Goal: Task Accomplishment & Management: Manage account settings

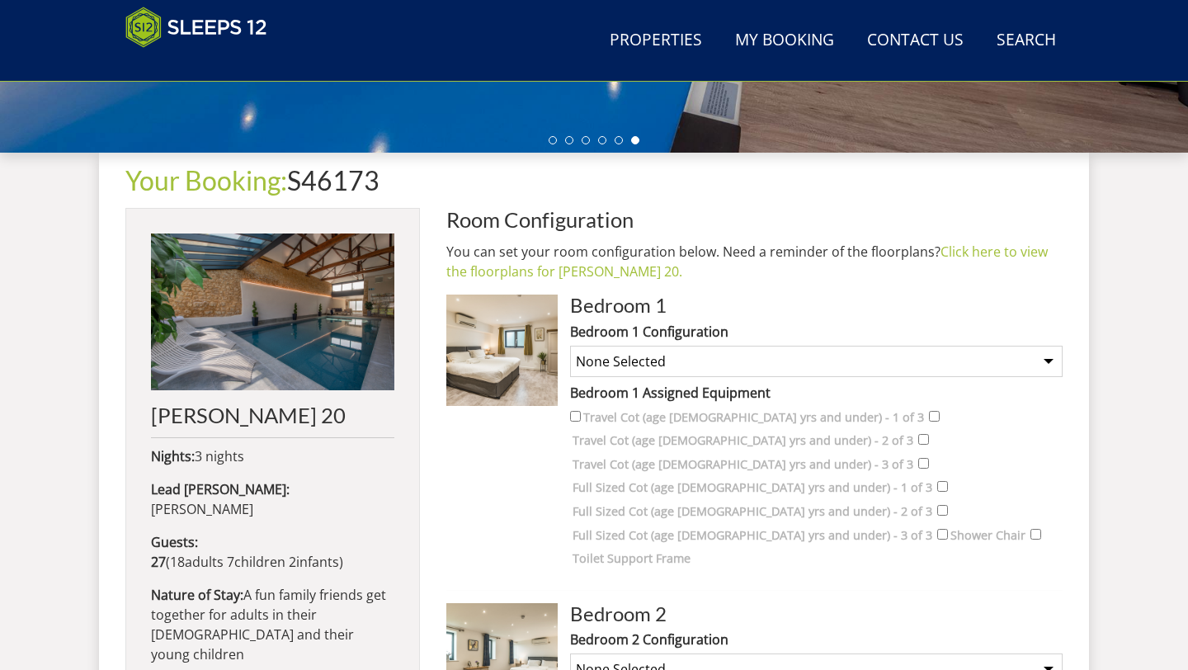
scroll to position [547, 0]
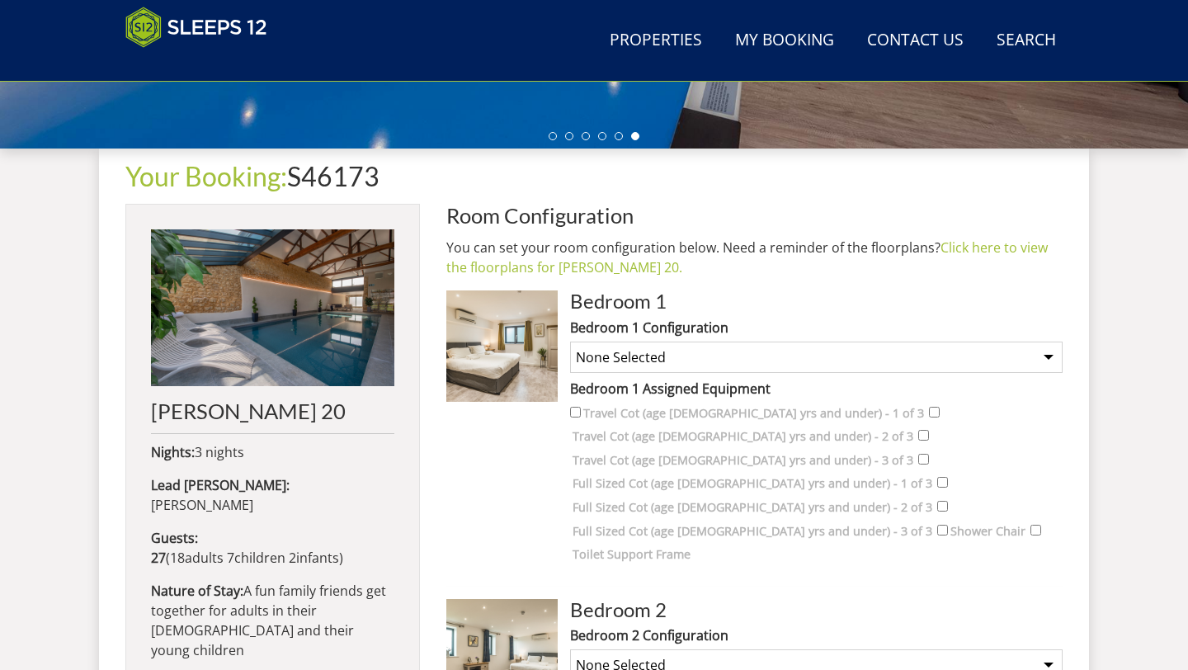
click at [818, 346] on select "None Selected Super King Room Twin Room Super King and 1 Extra Single (Payment …" at bounding box center [816, 357] width 493 height 31
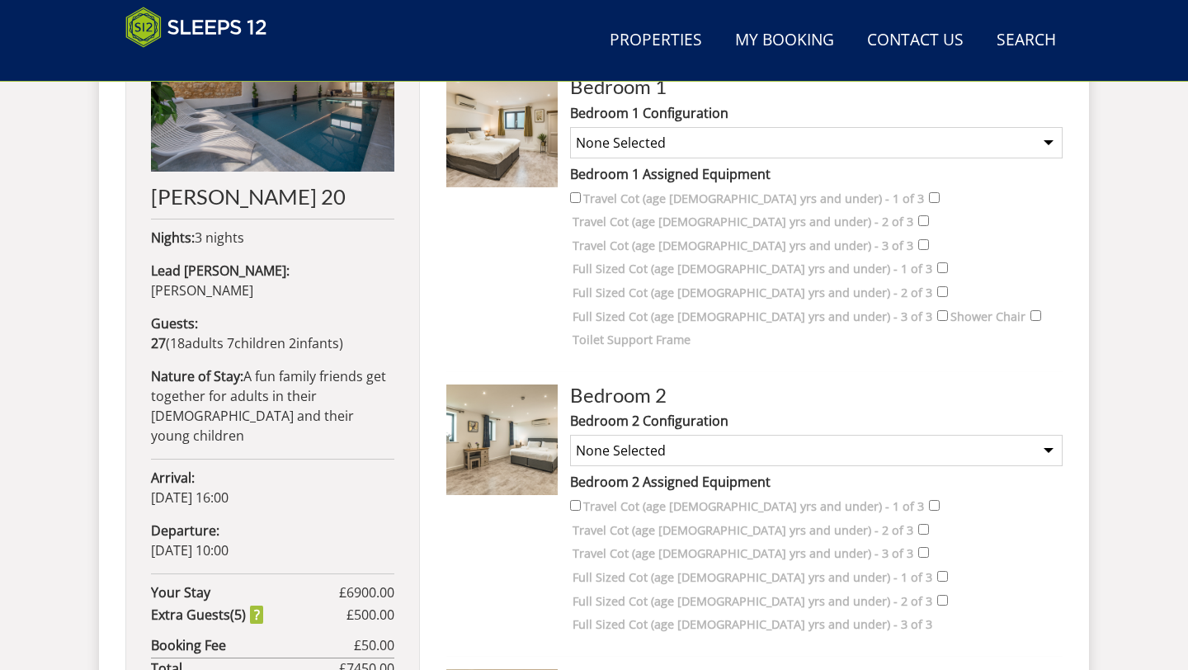
scroll to position [712, 0]
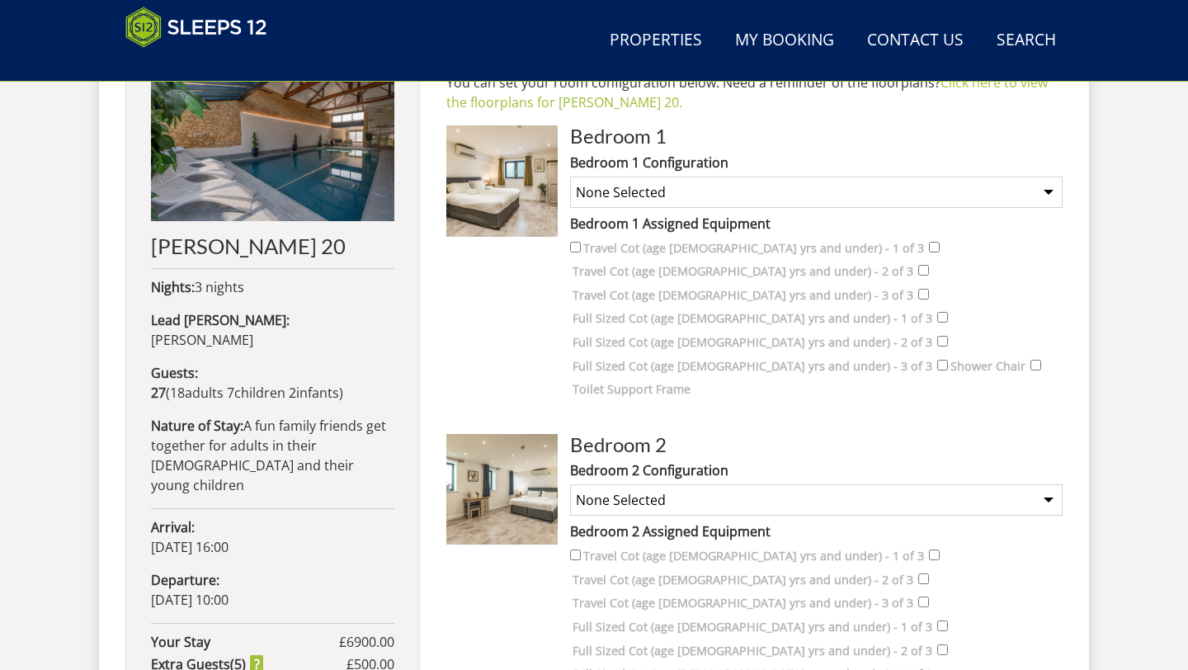
click at [769, 191] on select "None Selected Super King Room Twin Room Super King and 1 Extra Single (Payment …" at bounding box center [816, 192] width 493 height 31
click at [570, 177] on select "None Selected Super King Room Twin Room Super King and 1 Extra Single (Payment …" at bounding box center [816, 192] width 493 height 31
click at [860, 193] on select "None Selected Super King Room Twin Room Super King and 1 Extra Single (Payment …" at bounding box center [816, 192] width 493 height 31
select select "2078"
click at [570, 177] on select "None Selected Super King Room Twin Room Super King and 1 Extra Single (Payment …" at bounding box center [816, 192] width 493 height 31
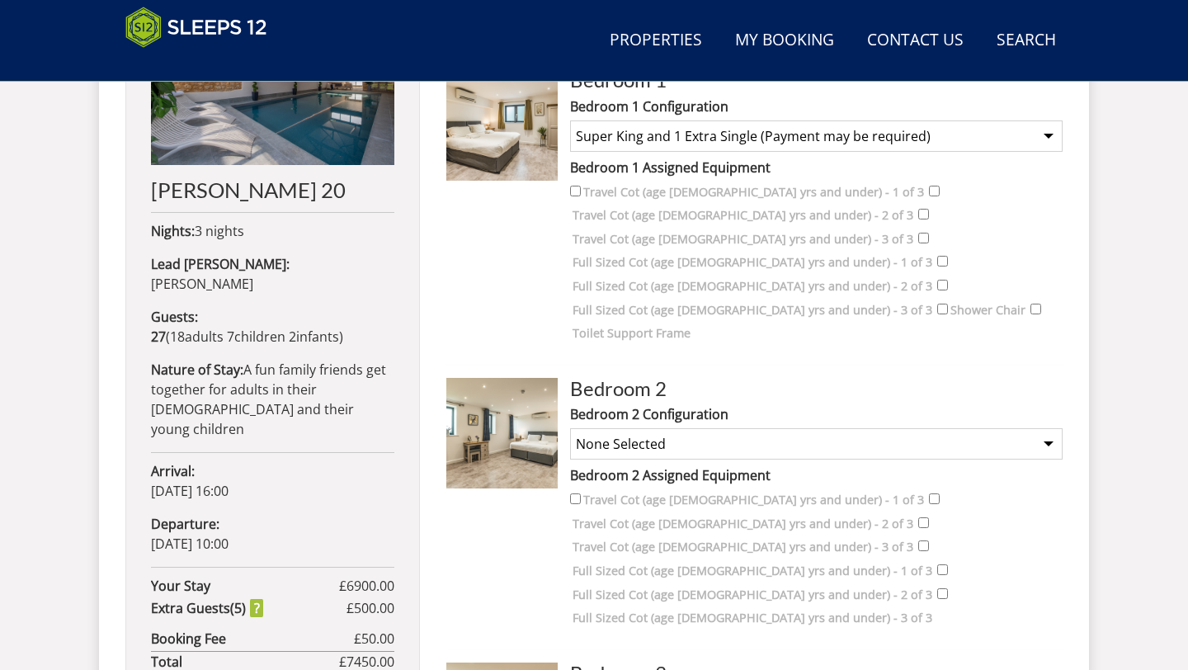
scroll to position [773, 0]
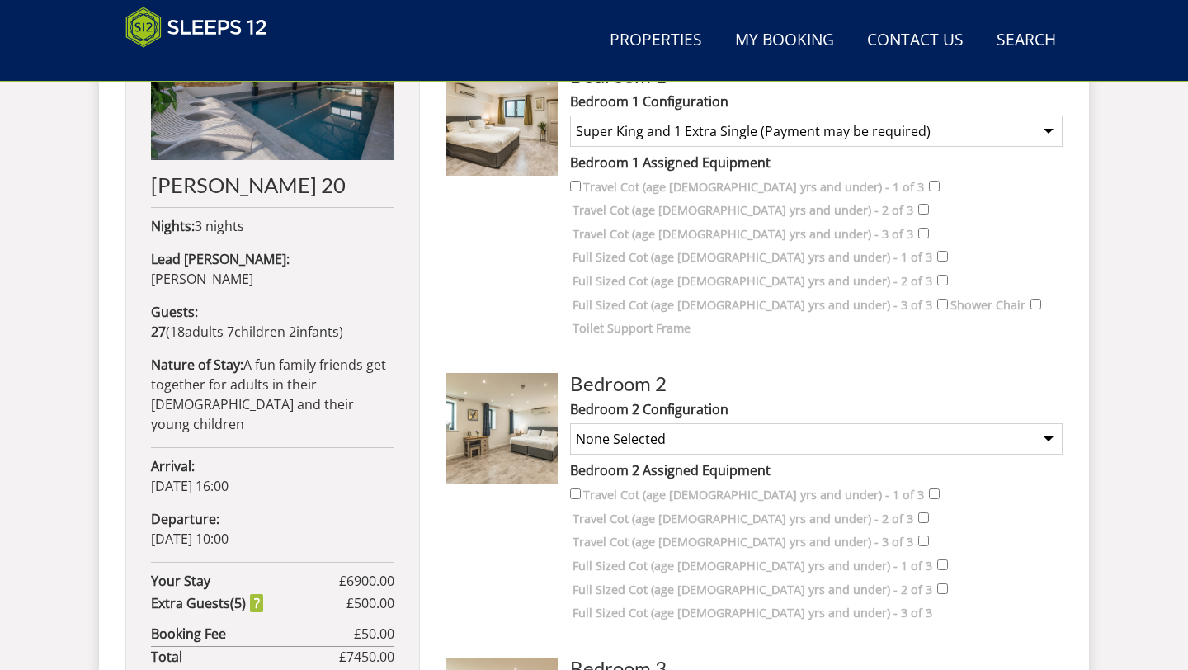
click at [746, 423] on select "None Selected Super King Room Twin Room Super King and 1 Extra Single (Payment …" at bounding box center [816, 438] width 493 height 31
select select "1771"
click at [570, 423] on select "None Selected Super King Room Twin Room Super King and 1 Extra Single (Payment …" at bounding box center [816, 438] width 493 height 31
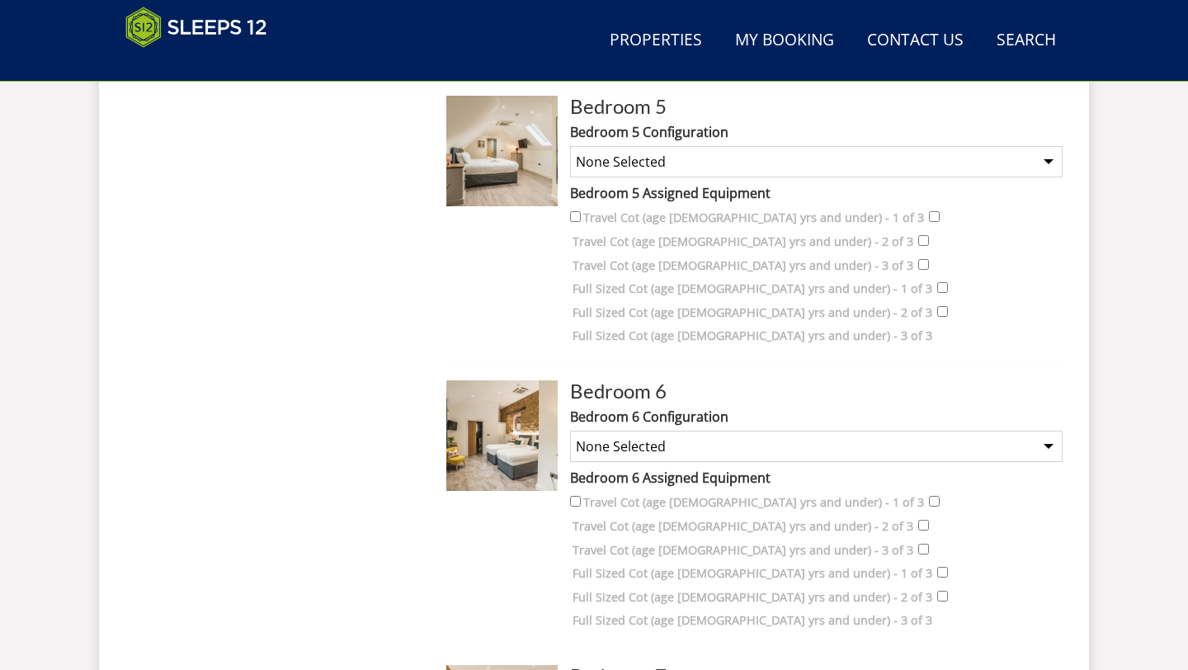
scroll to position [1931, 0]
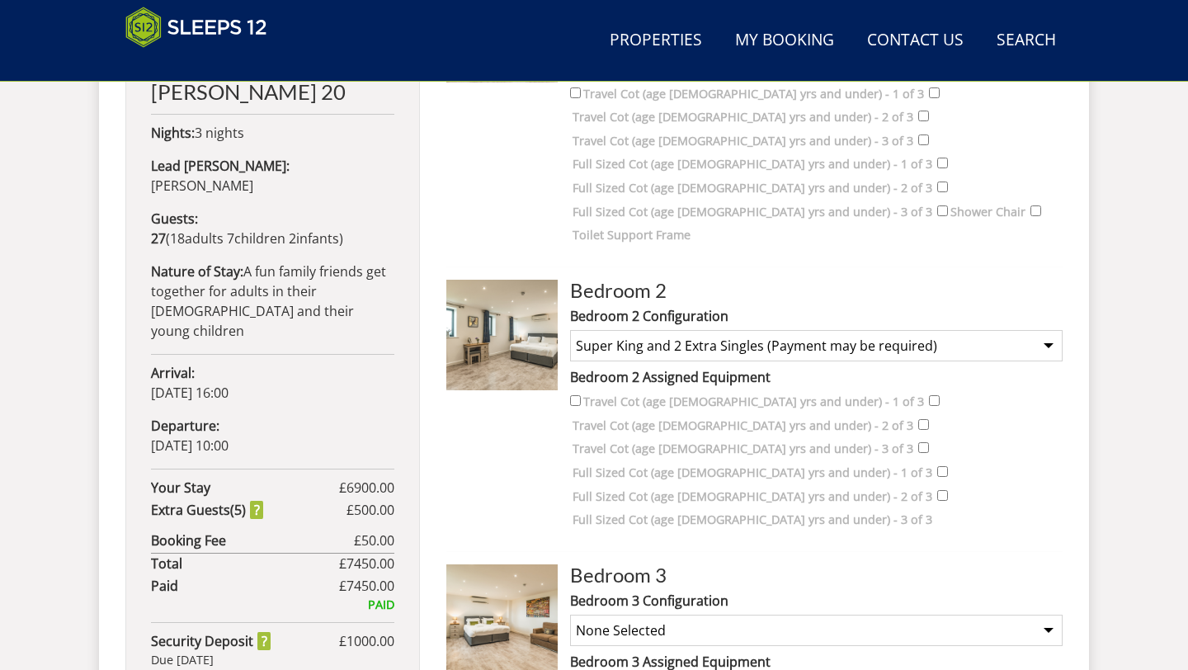
scroll to position [868, 0]
click at [806, 613] on select "None Selected Super King Room Twin Room Super King and 1 Extra Single (Payment …" at bounding box center [816, 628] width 493 height 31
select select "1776"
click at [570, 613] on select "None Selected Super King Room Twin Room Super King and 1 Extra Single (Payment …" at bounding box center [816, 628] width 493 height 31
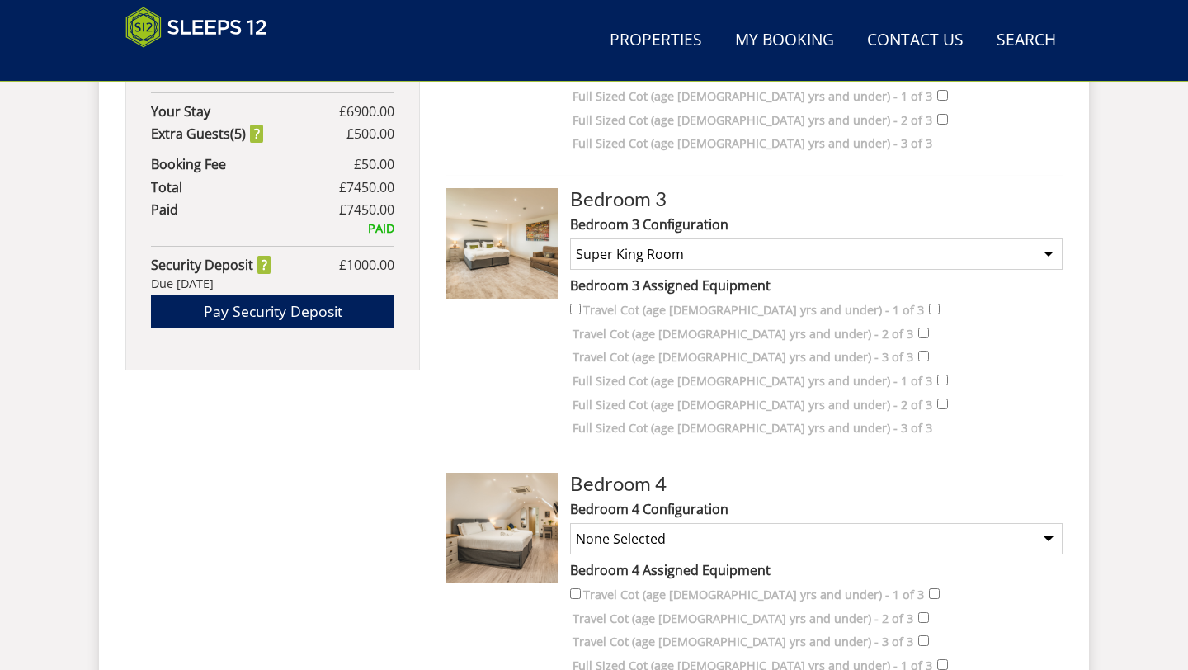
scroll to position [1247, 0]
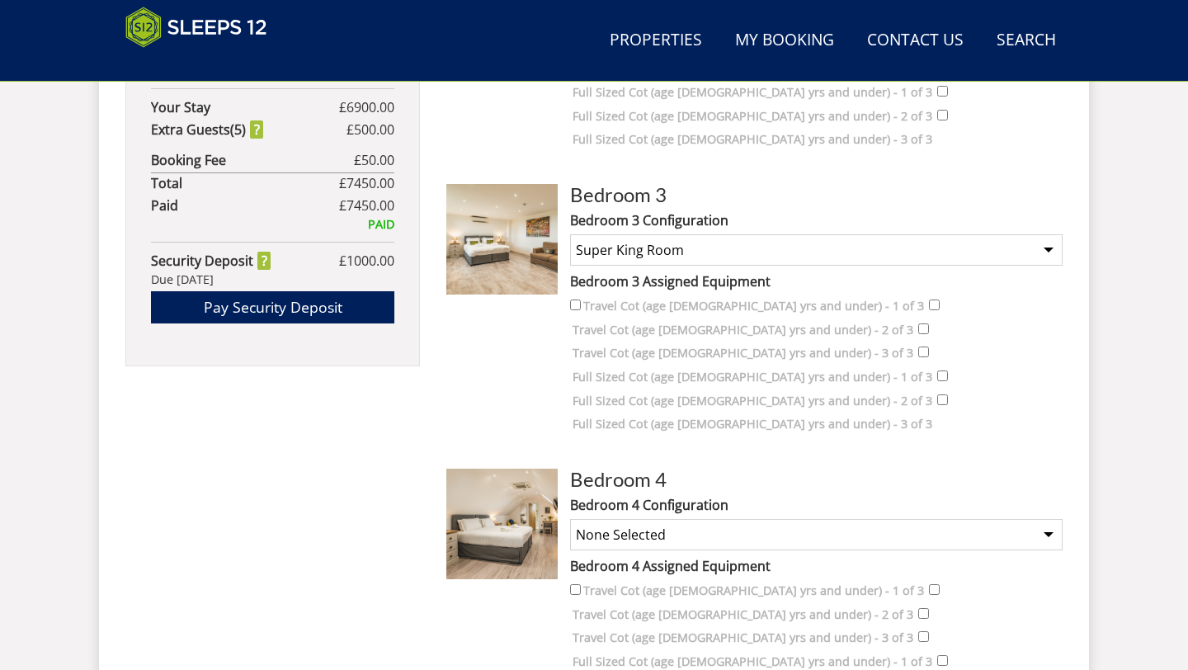
click at [774, 519] on select "None Selected Super King Room Twin Room Super King and 1 Extra Single (Payment …" at bounding box center [816, 534] width 493 height 31
select select "1787"
click at [570, 519] on select "None Selected Super King Room Twin Room Super King and 1 Extra Single (Payment …" at bounding box center [816, 534] width 493 height 31
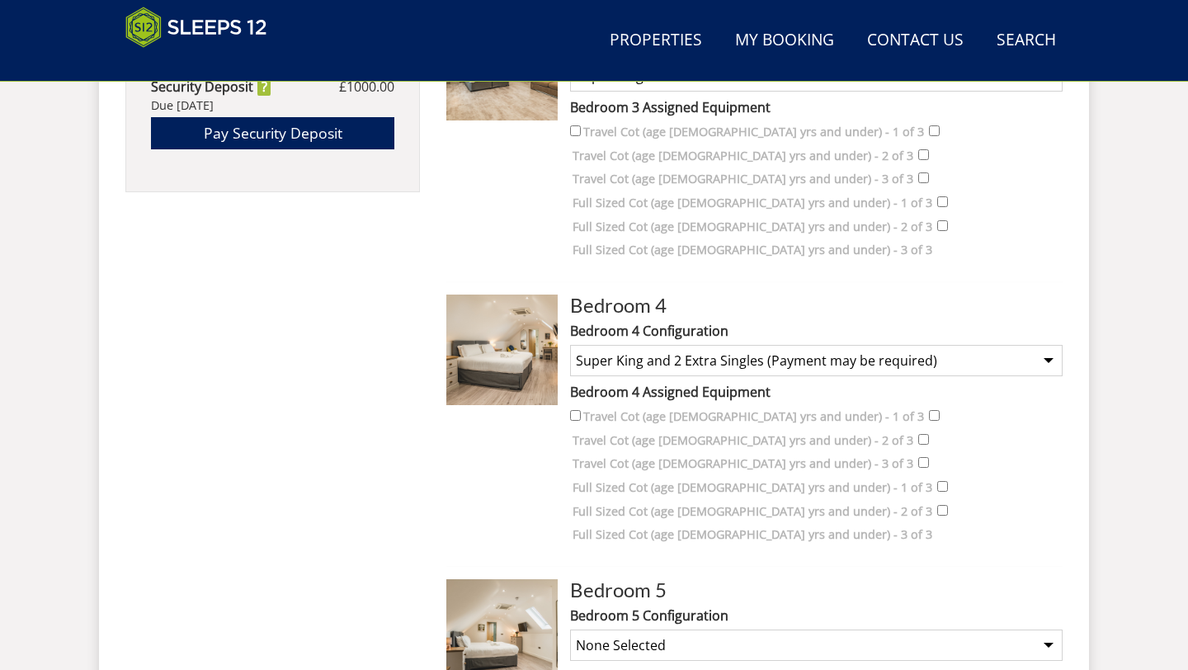
scroll to position [1432, 0]
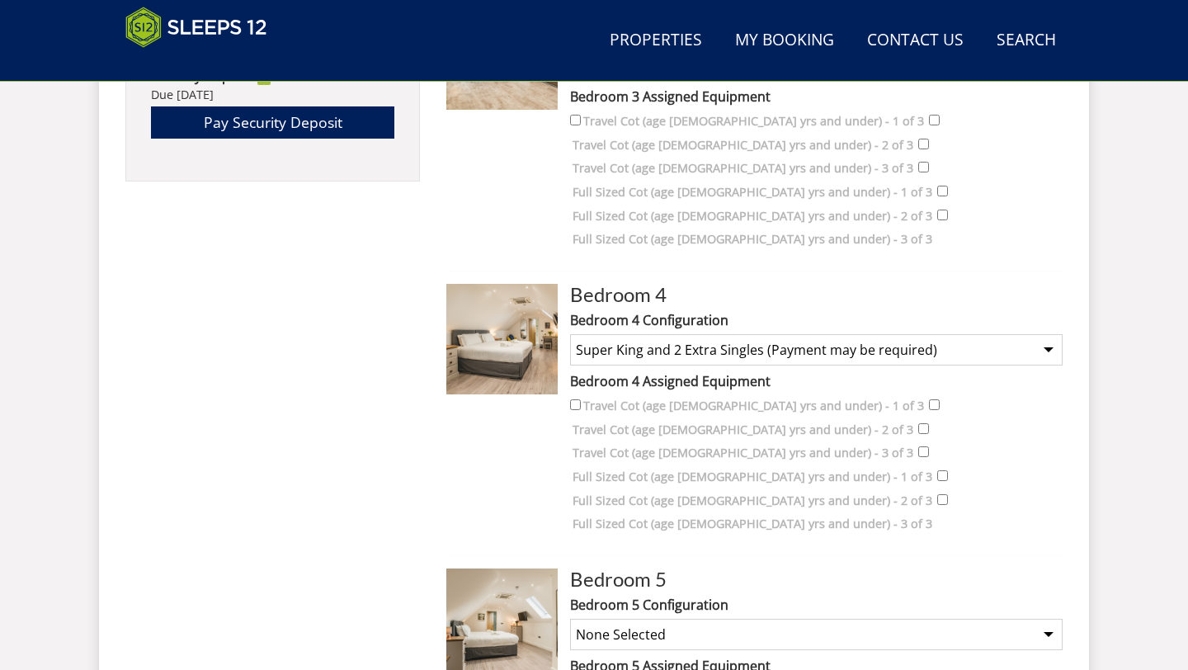
click at [734, 619] on select "None Selected Super King Room Twin Room Super King and 1 Extra Single (Payment …" at bounding box center [816, 634] width 493 height 31
select select "1792"
click at [570, 619] on select "None Selected Super King Room Twin Room Super King and 1 Extra Single (Payment …" at bounding box center [816, 634] width 493 height 31
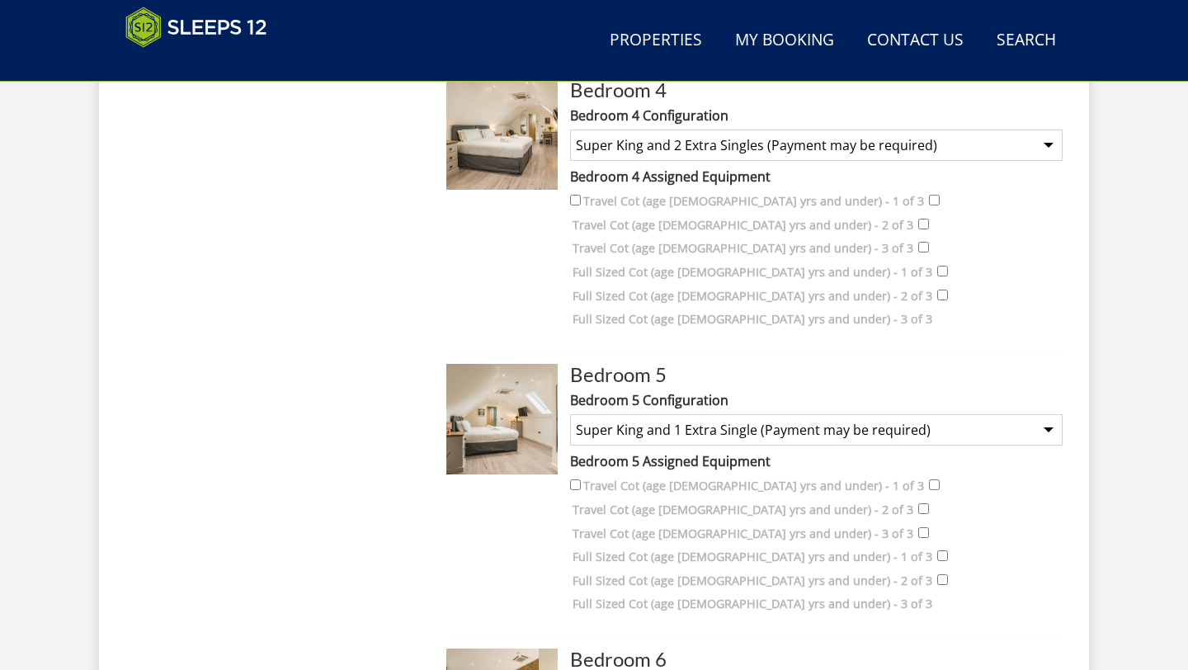
scroll to position [1641, 0]
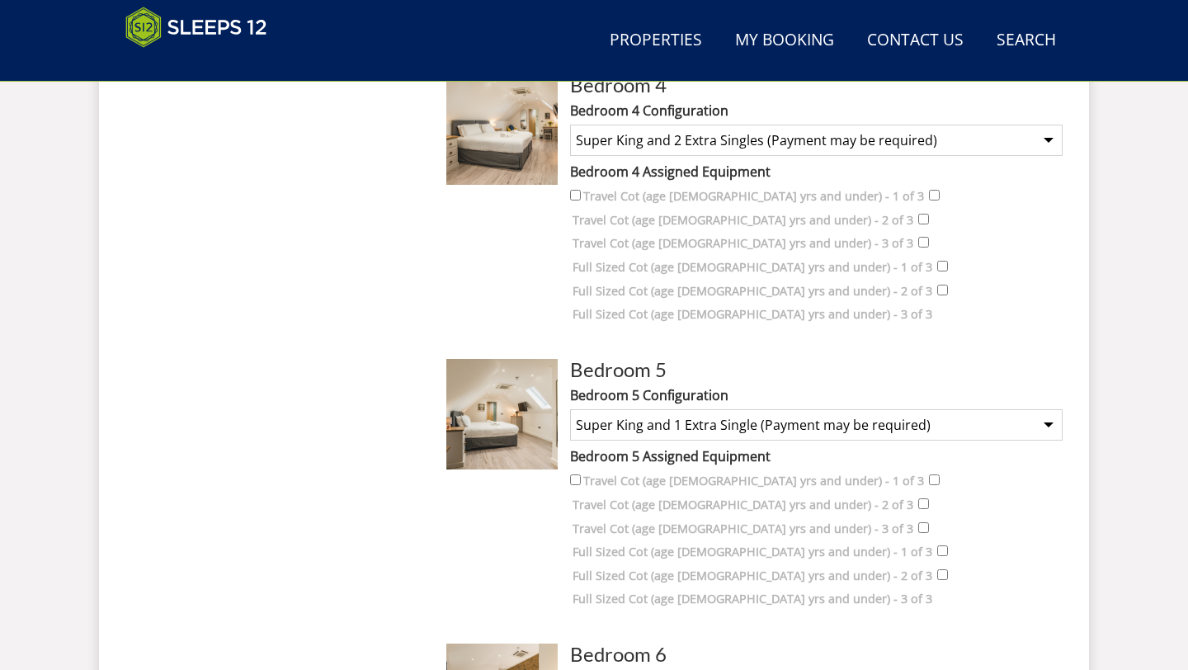
select select "1794"
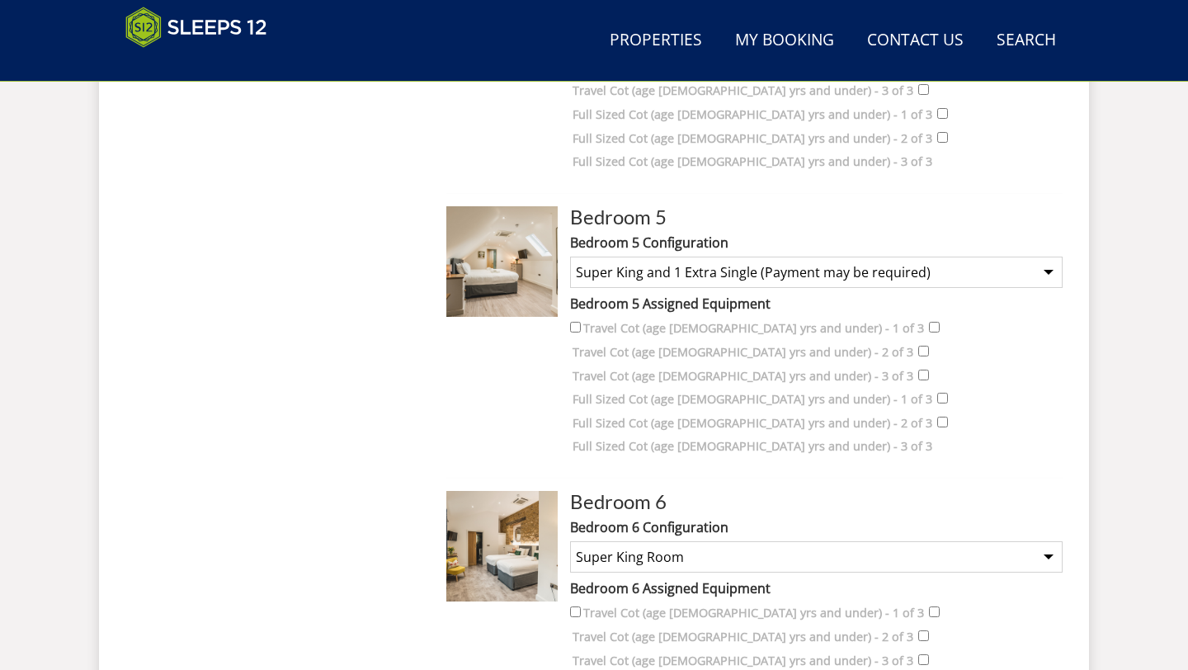
scroll to position [1795, 0]
select select "1796"
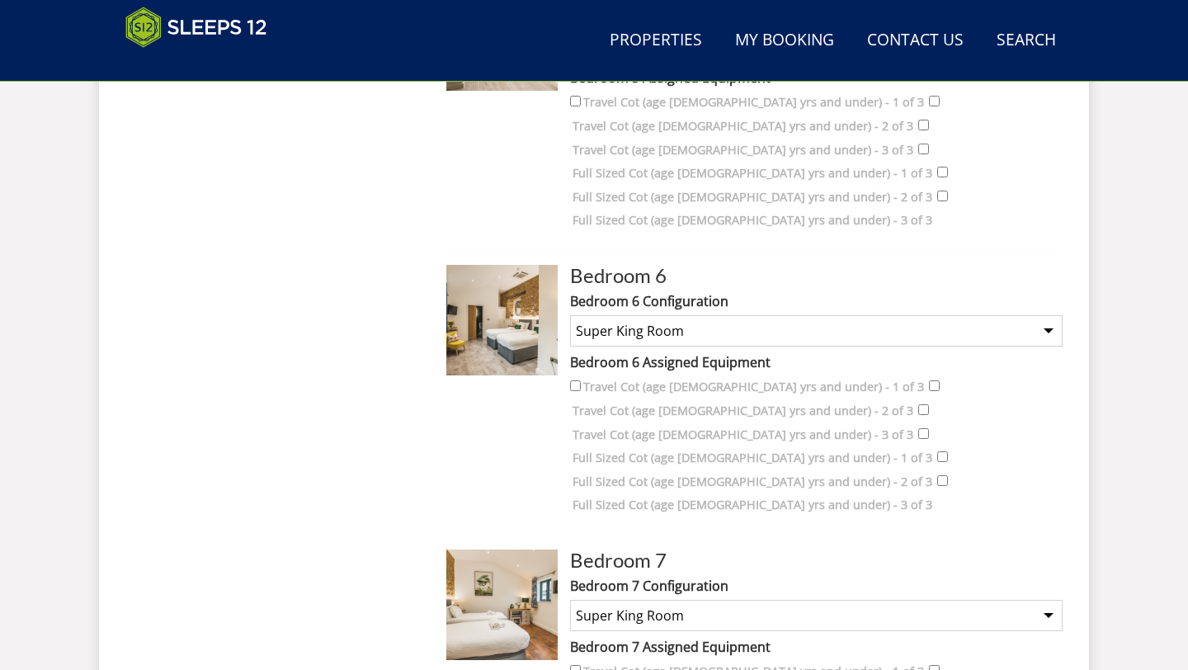
scroll to position [2026, 0]
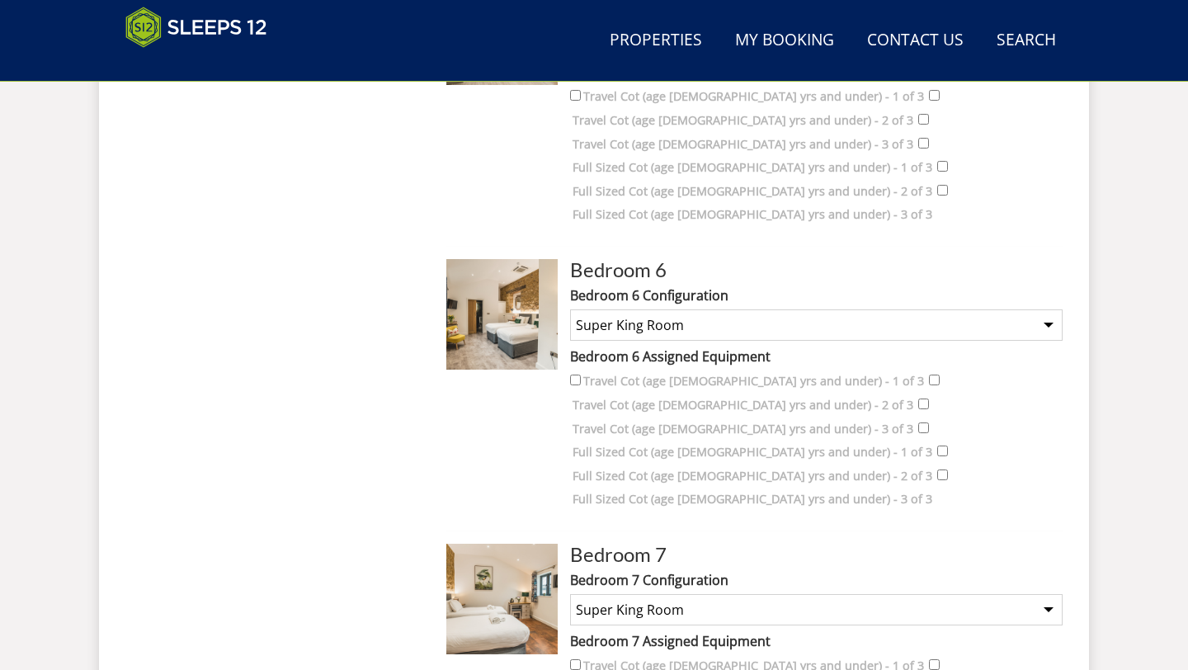
select select "1799"
click at [720, 594] on select "None Selected Super King Room Twin Room" at bounding box center [816, 609] width 493 height 31
select select "1797"
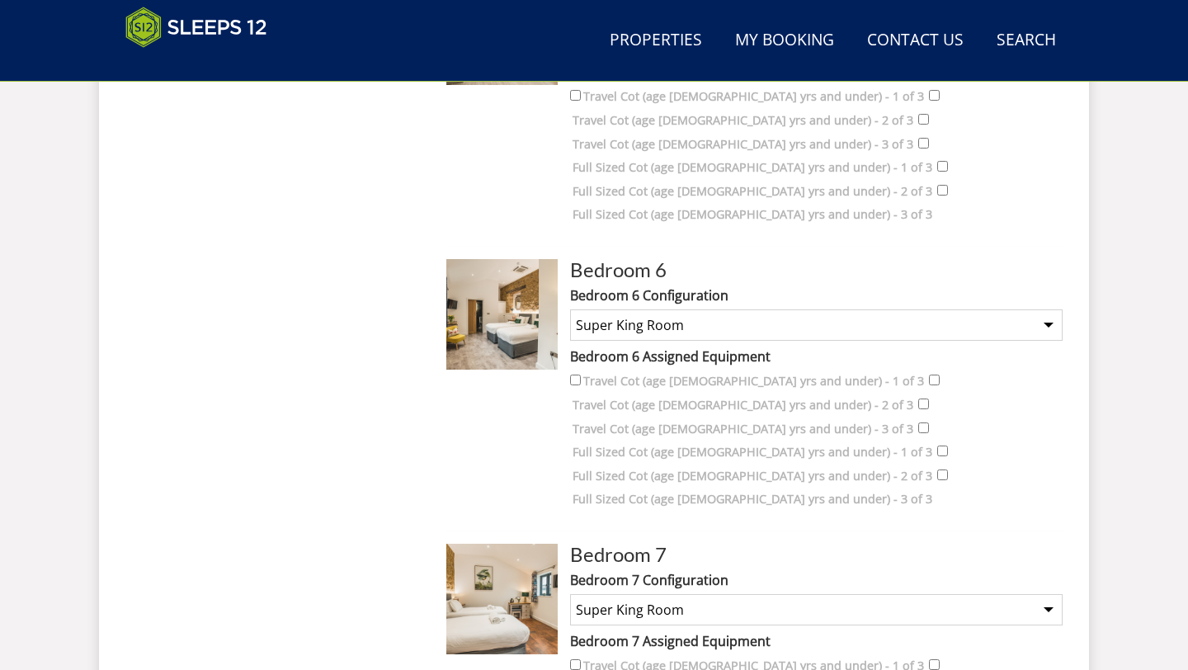
click at [570, 594] on select "None Selected Super King Room Twin Room" at bounding box center [816, 609] width 493 height 31
select select "1798"
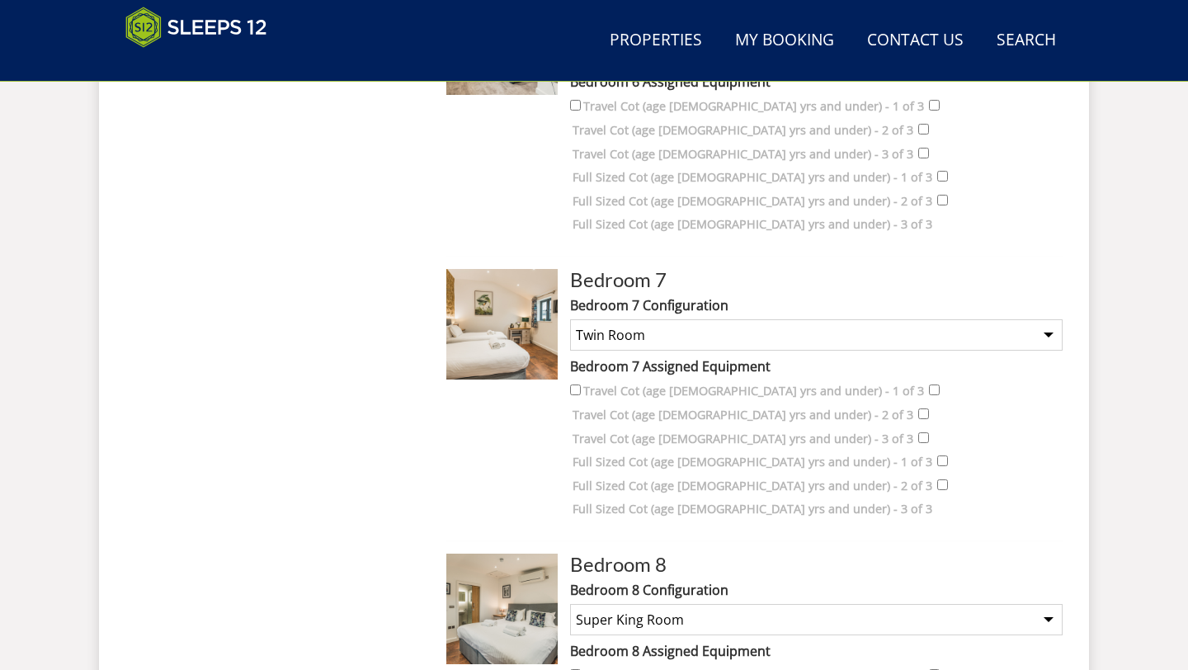
scroll to position [2304, 0]
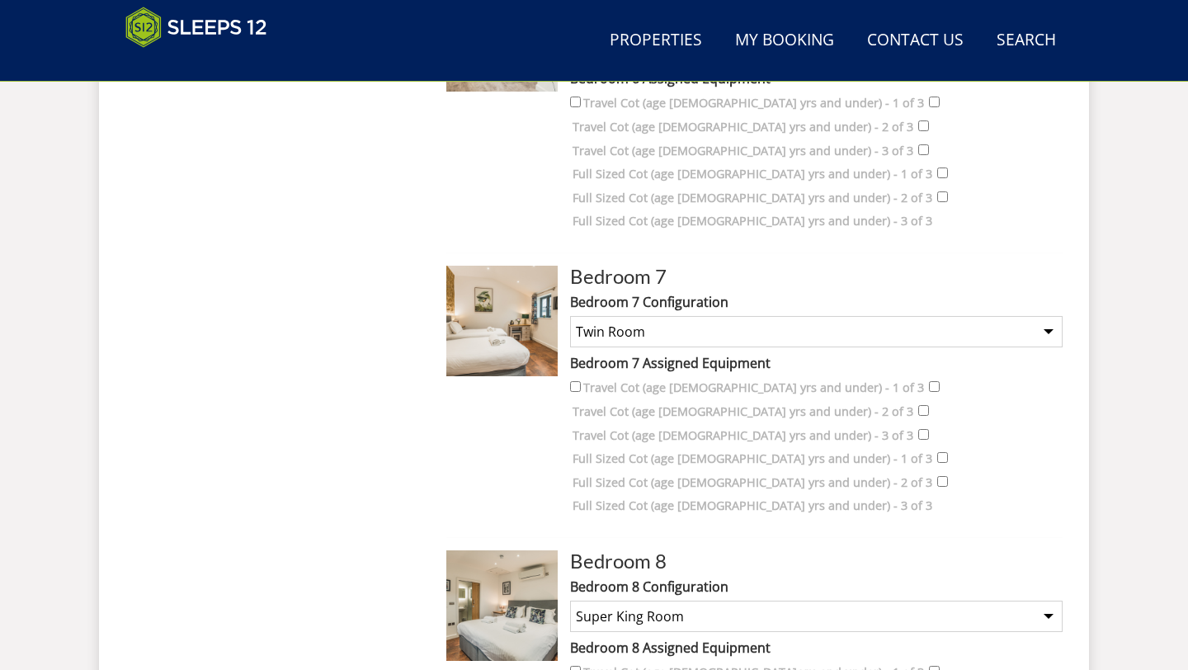
select select "1800"
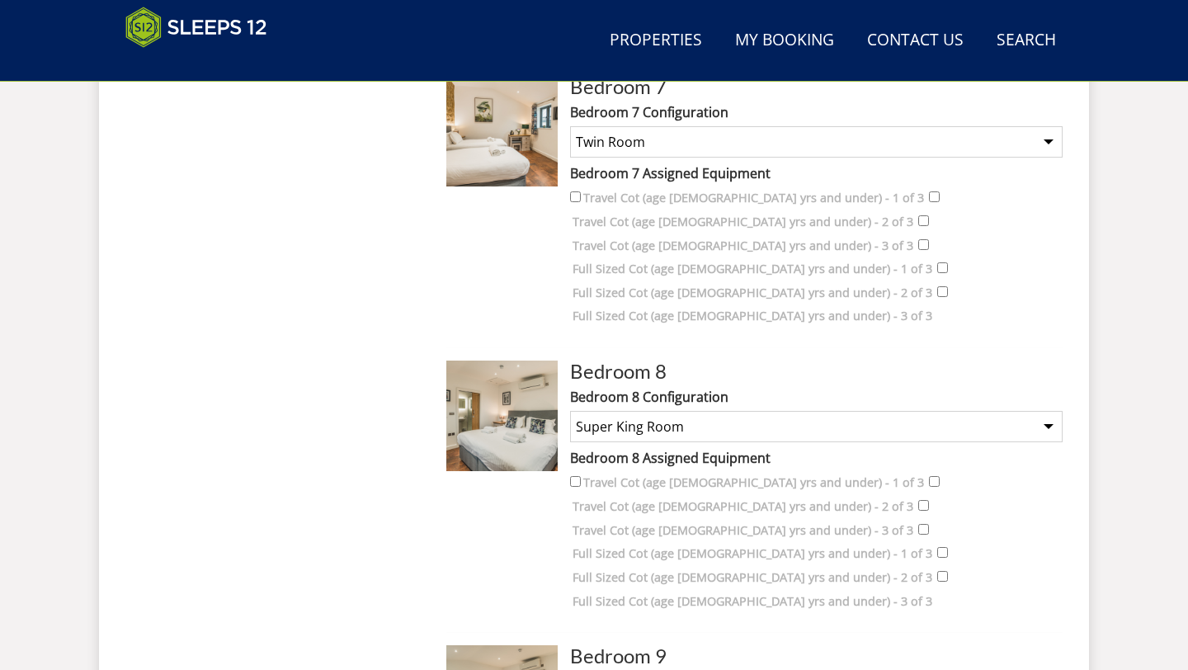
scroll to position [2500, 0]
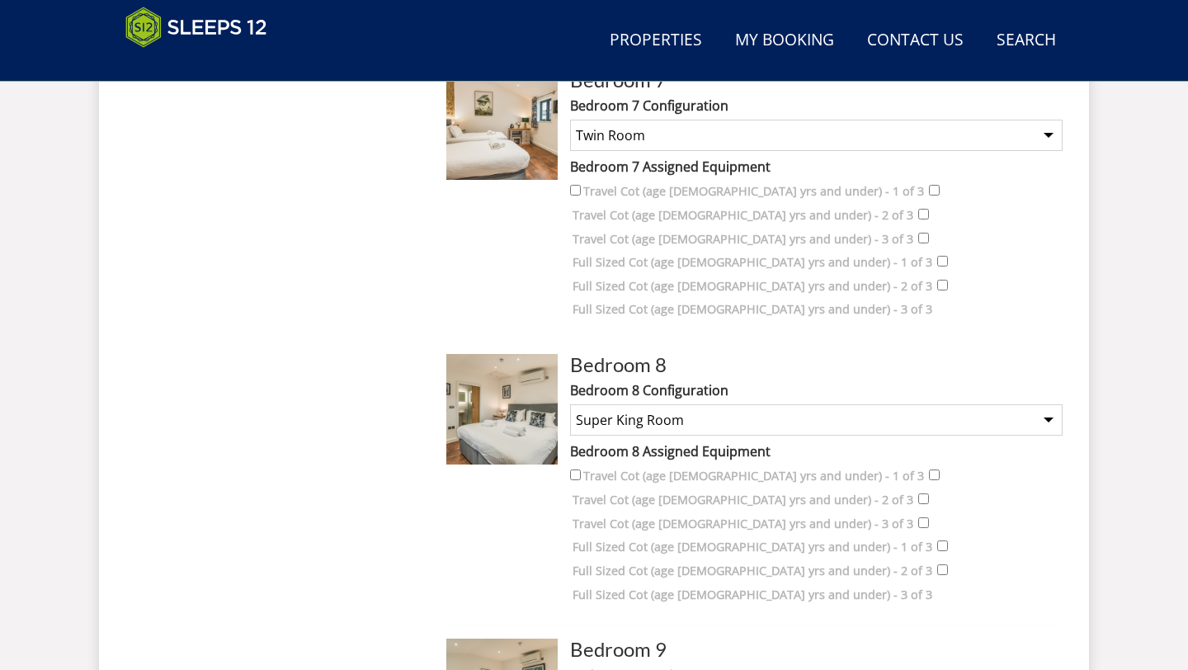
select select "1802"
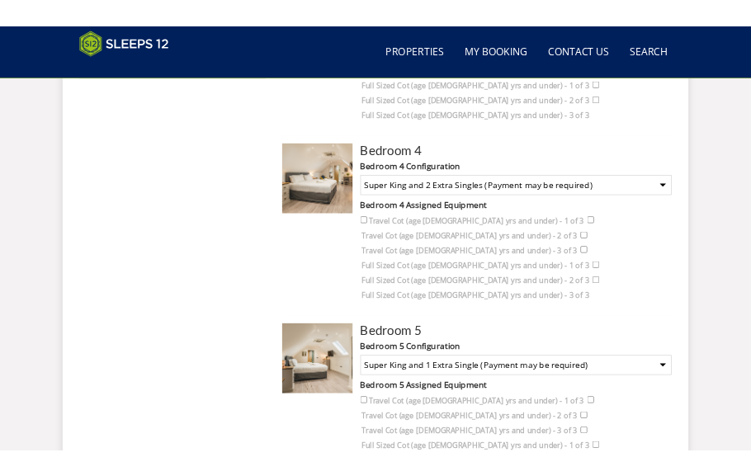
scroll to position [1525, 0]
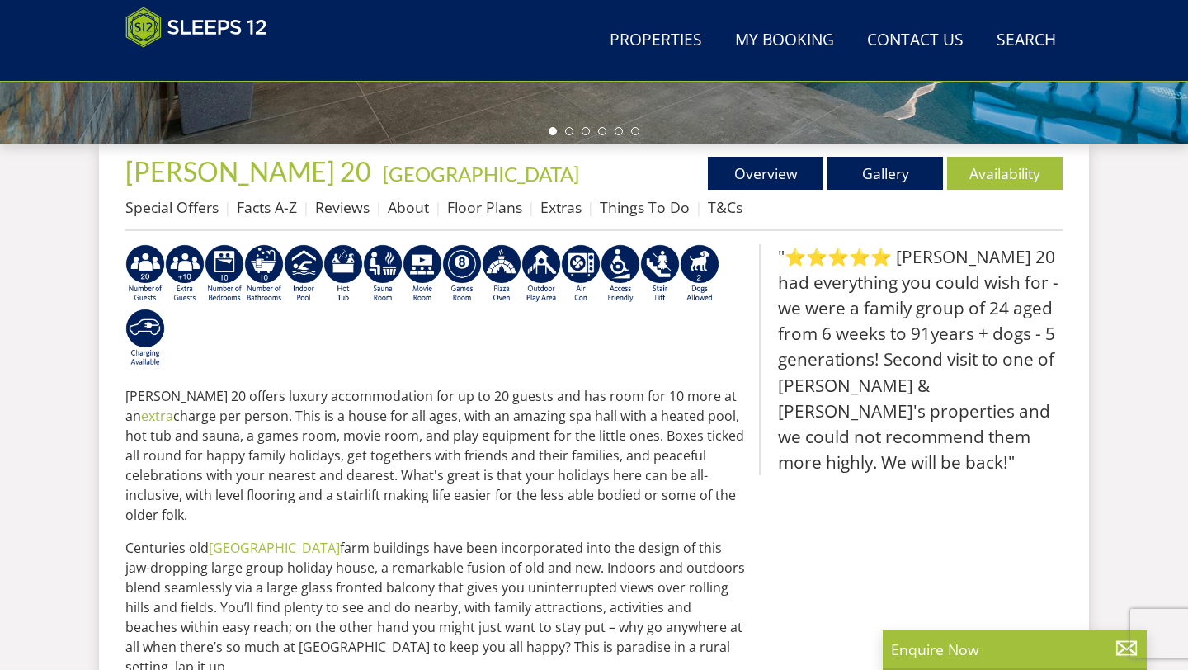
scroll to position [626, 0]
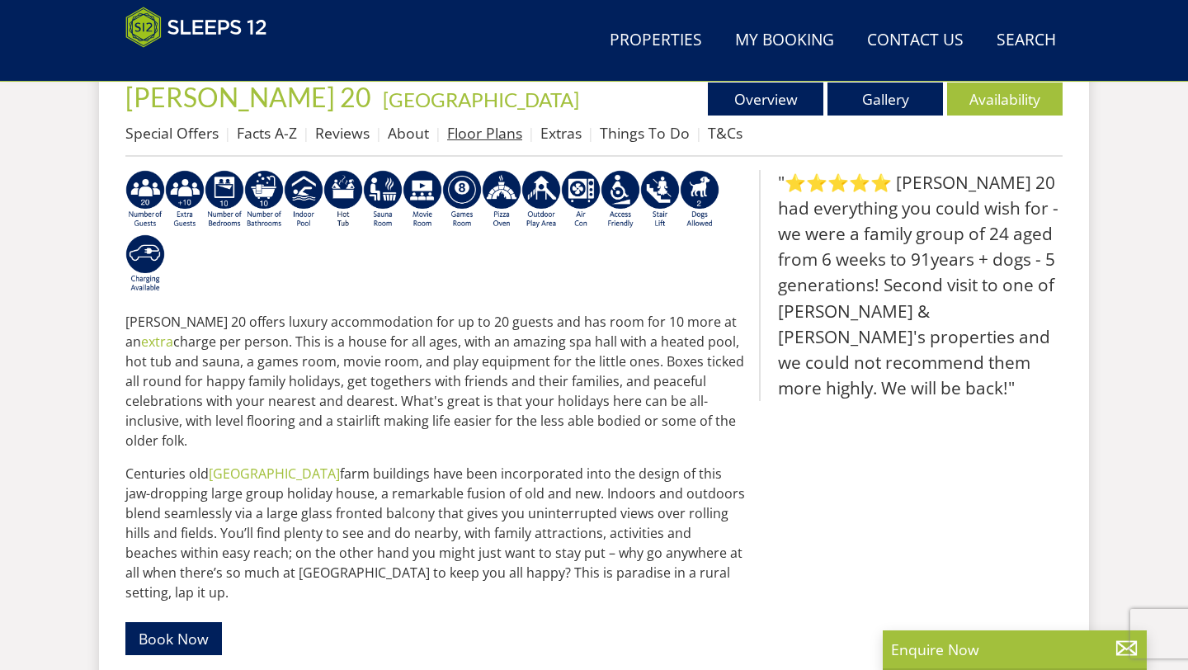
click at [490, 134] on link "Floor Plans" at bounding box center [484, 133] width 75 height 20
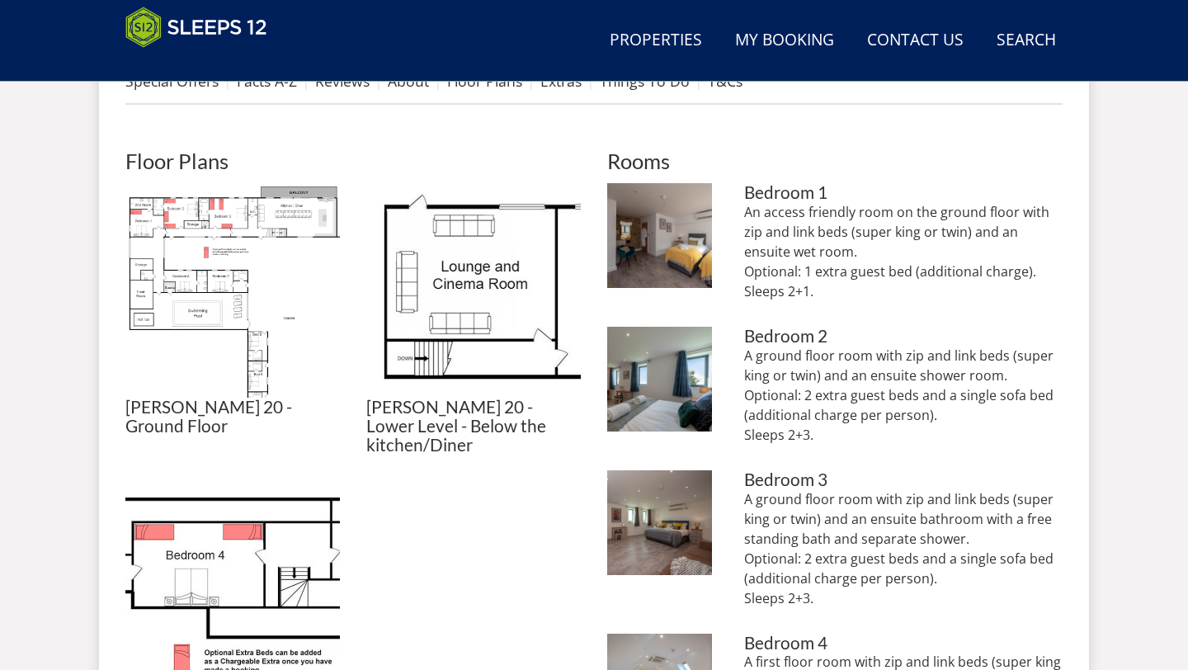
scroll to position [673, 0]
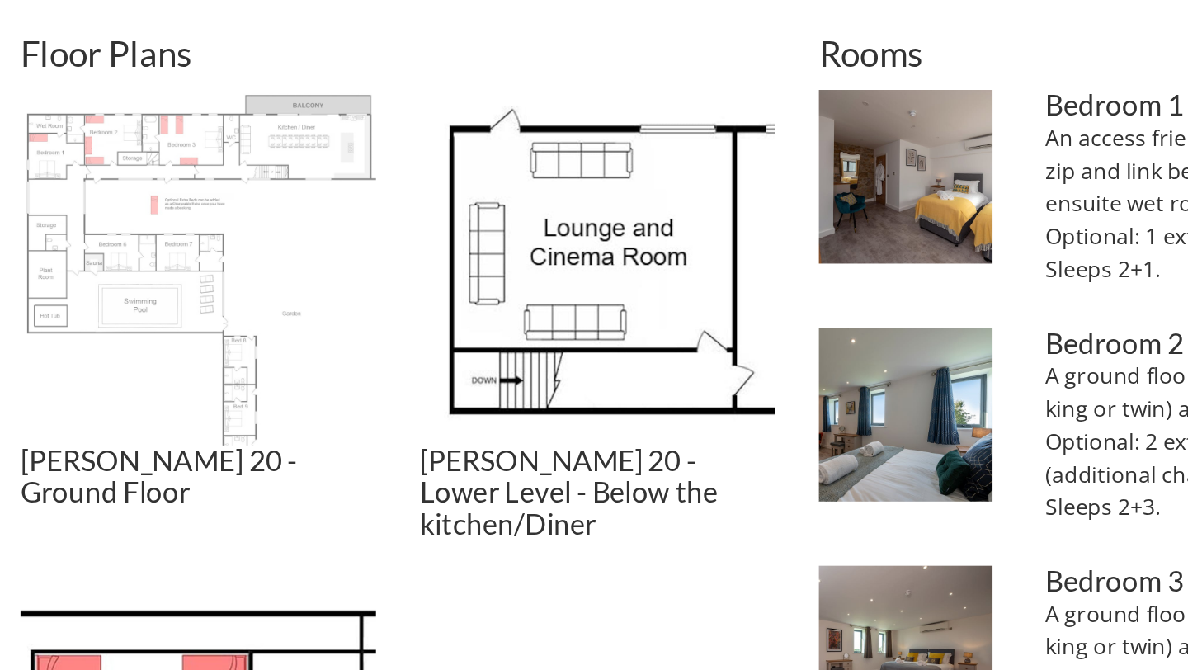
click at [243, 333] on img at bounding box center [232, 295] width 215 height 215
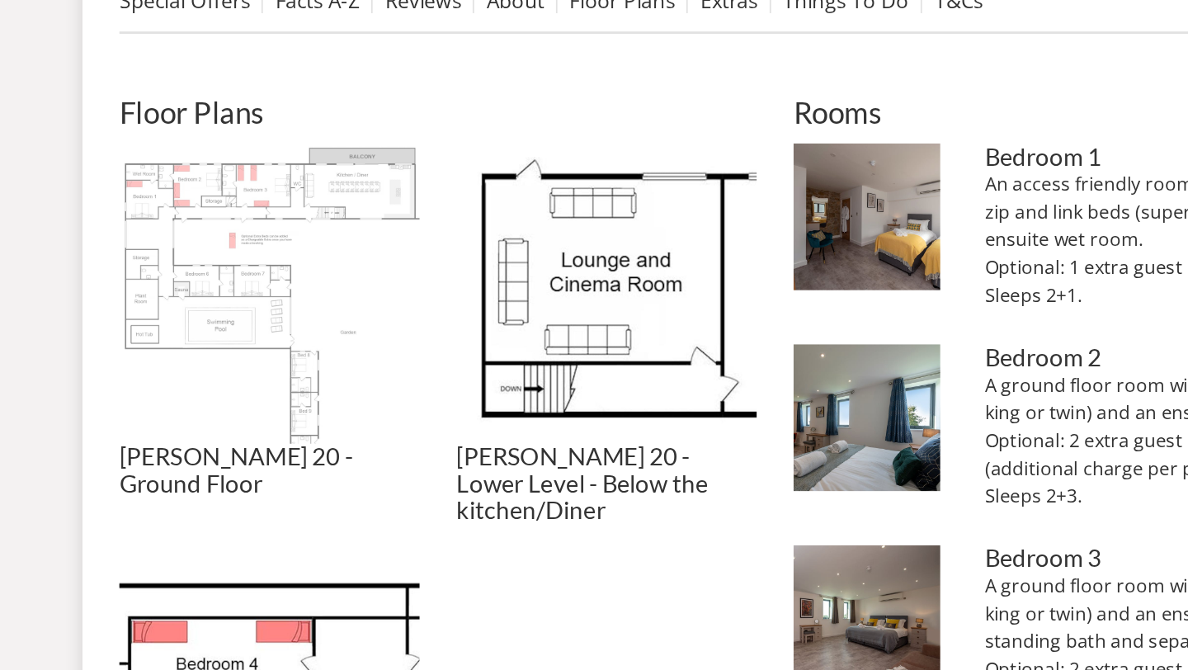
click at [319, 329] on img at bounding box center [232, 295] width 215 height 215
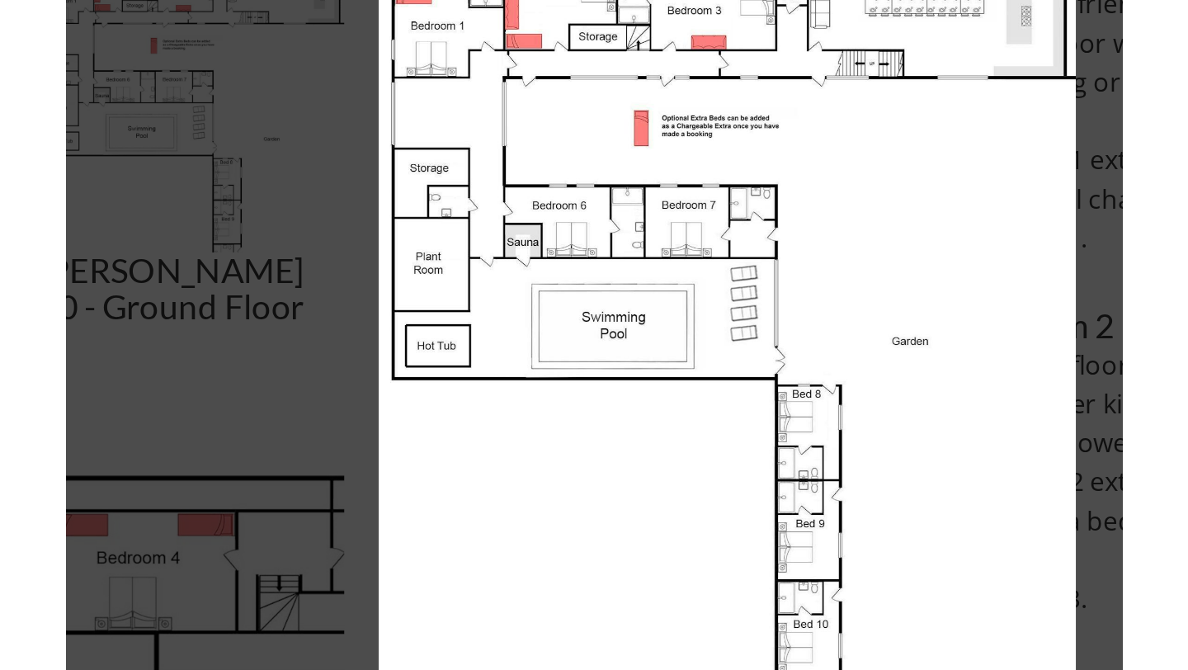
scroll to position [680, 0]
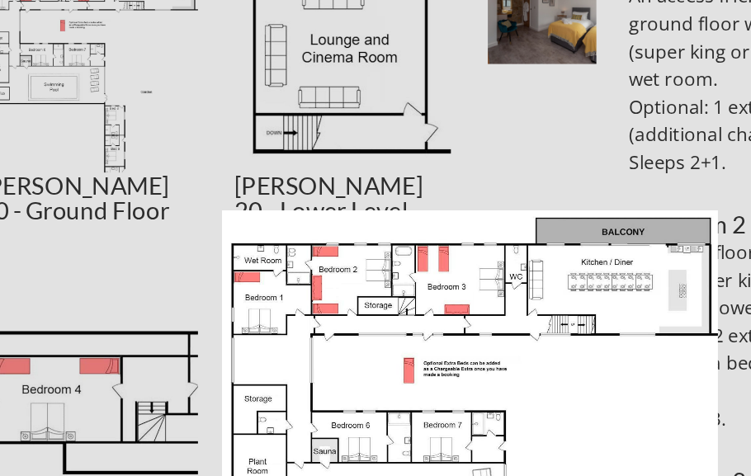
drag, startPoint x: 350, startPoint y: 249, endPoint x: 498, endPoint y: 468, distance: 263.9
click at [498, 468] on div "1 / 3 Churchill 20 - Lower Level - Below the kitchen/Diner Churchill 20 - Groun…" at bounding box center [375, 238] width 751 height 476
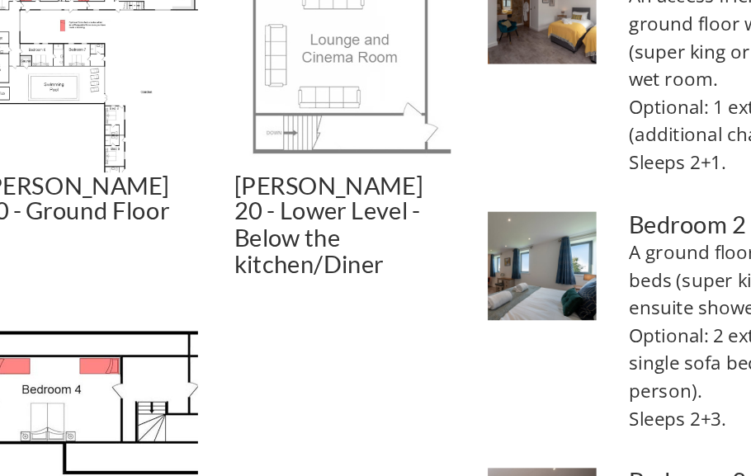
click at [285, 130] on img at bounding box center [285, 131] width 155 height 155
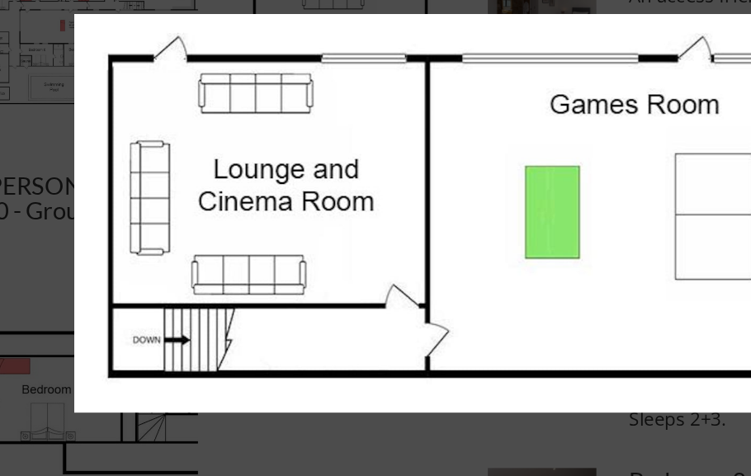
click at [72, 256] on div at bounding box center [375, 238] width 751 height 476
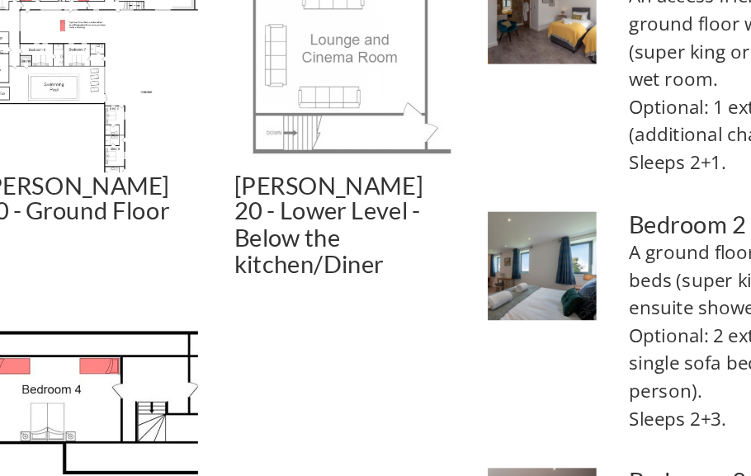
drag, startPoint x: 97, startPoint y: 362, endPoint x: 265, endPoint y: 89, distance: 320.4
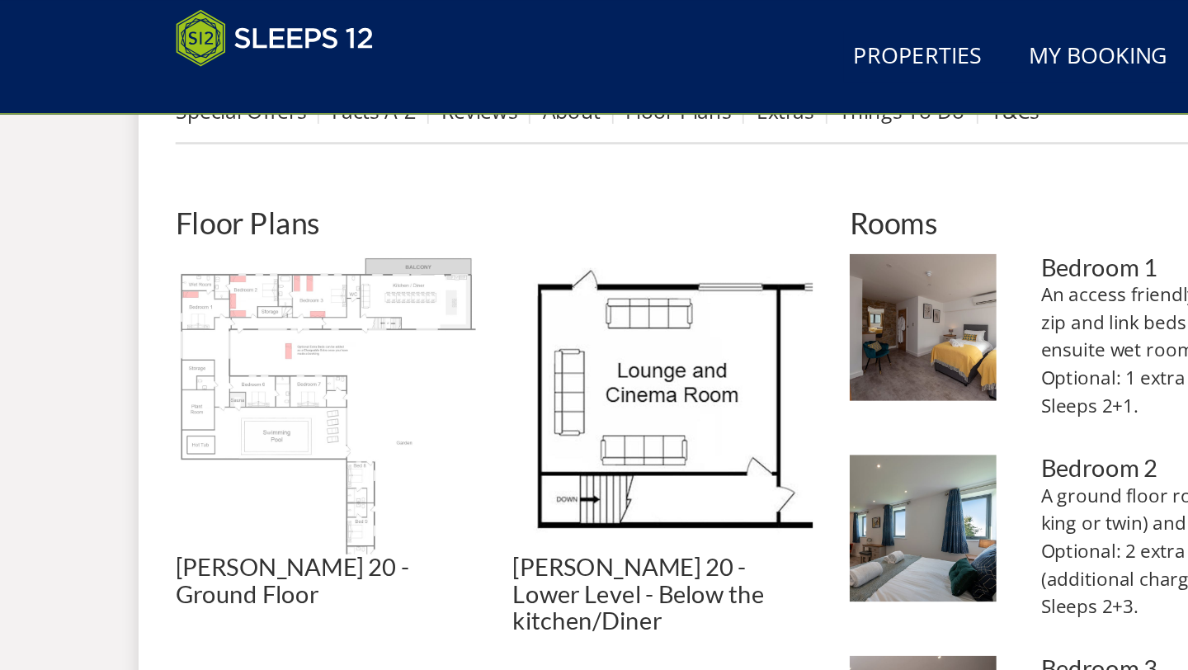
click at [283, 286] on img at bounding box center [232, 289] width 215 height 215
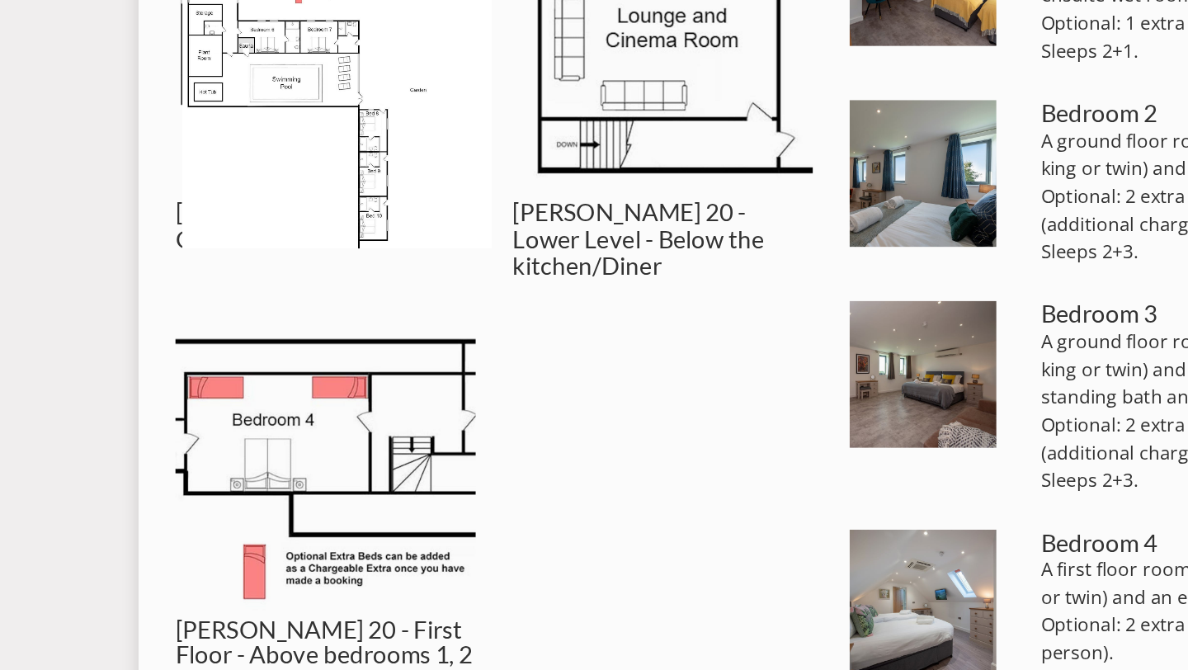
scroll to position [745, 0]
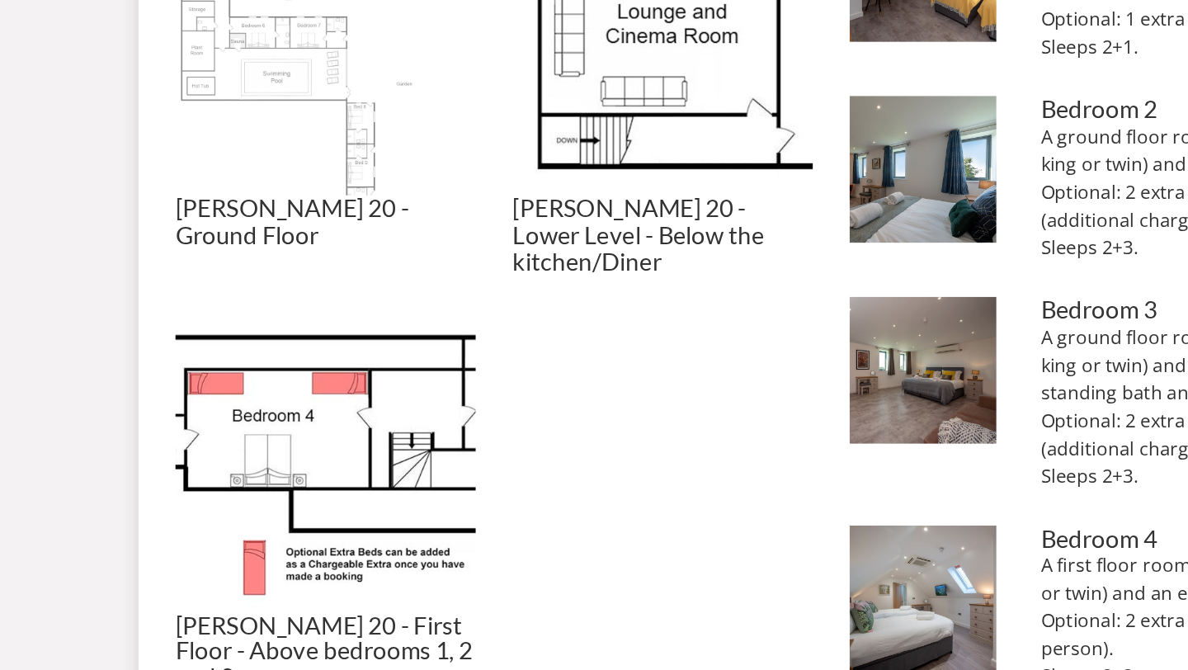
click at [289, 327] on img at bounding box center [232, 223] width 215 height 215
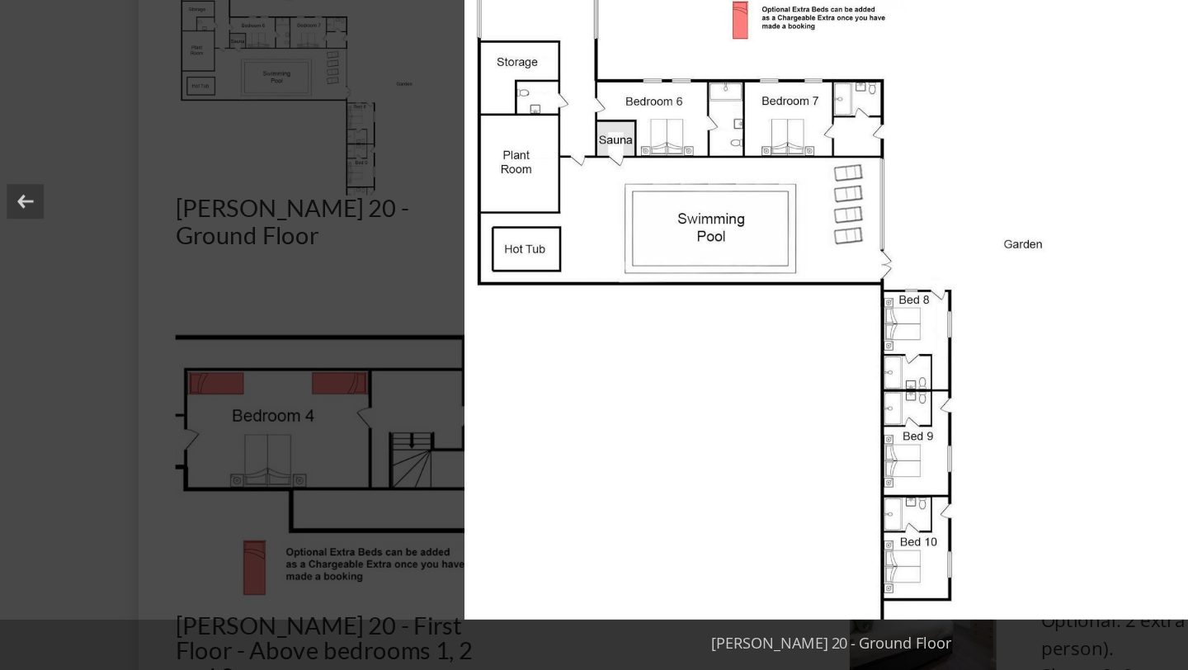
click at [416, 414] on img at bounding box center [594, 334] width 524 height 597
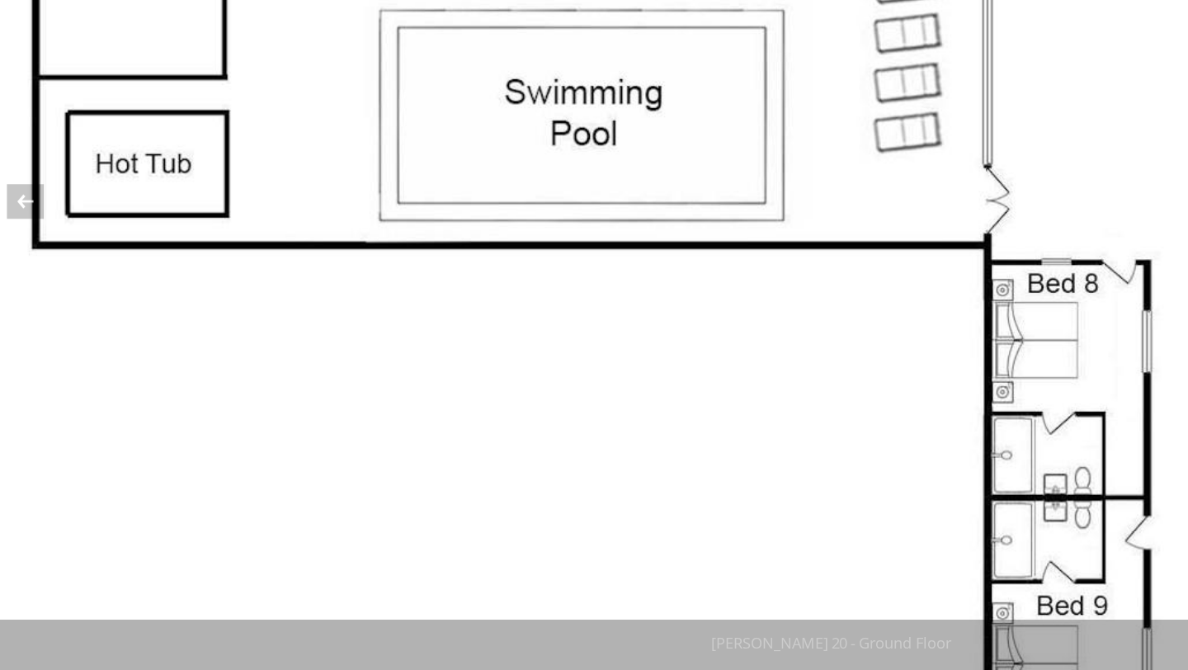
click at [416, 414] on img at bounding box center [619, 227] width 1238 height 1411
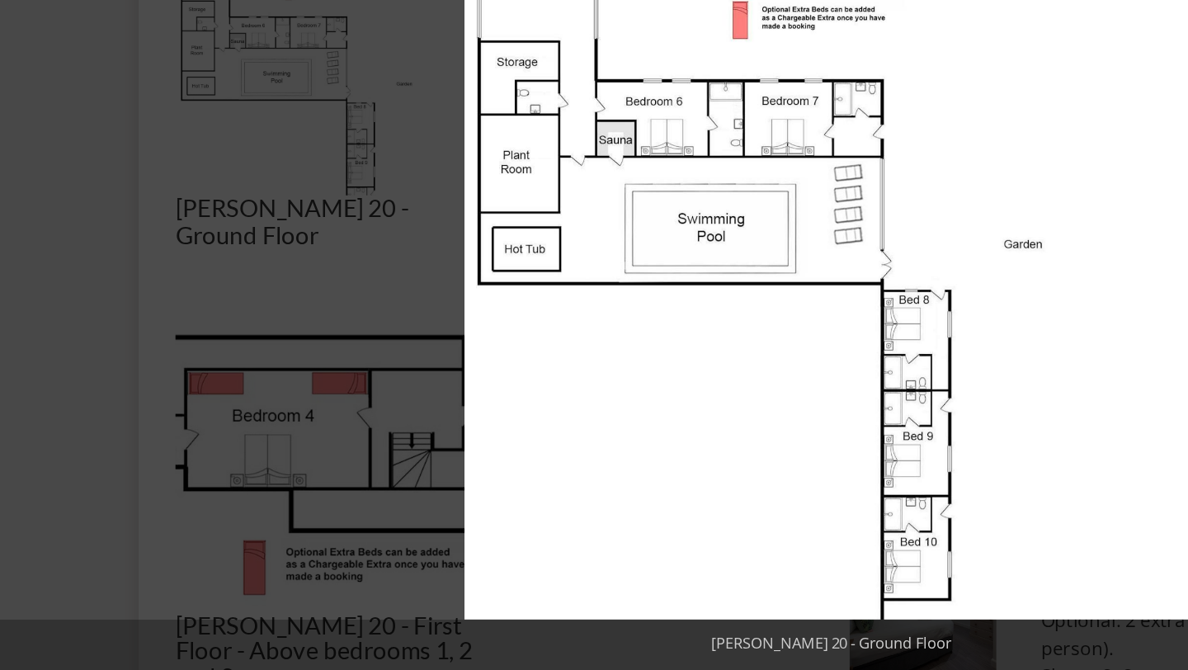
click at [416, 414] on img at bounding box center [594, 334] width 524 height 597
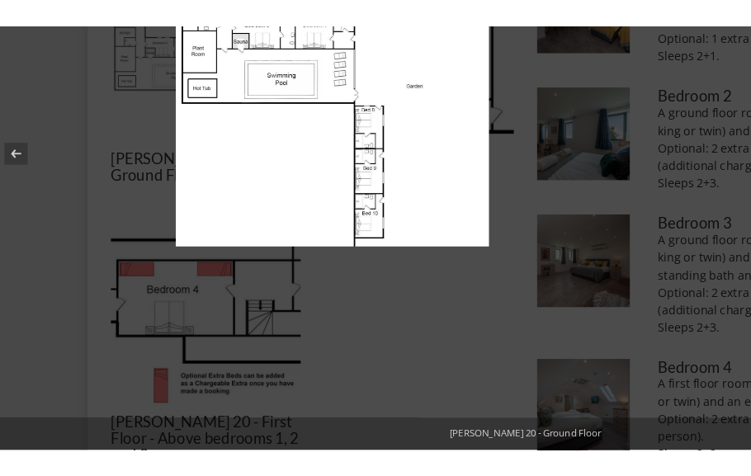
scroll to position [784, 0]
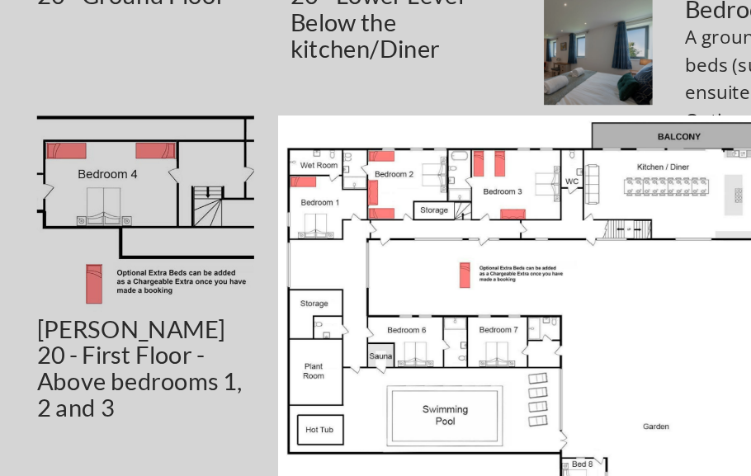
drag, startPoint x: 370, startPoint y: 327, endPoint x: 102, endPoint y: 529, distance: 335.8
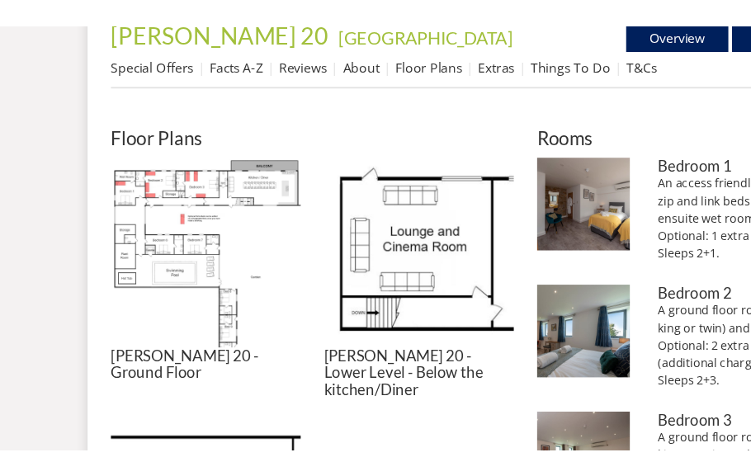
scroll to position [560, 0]
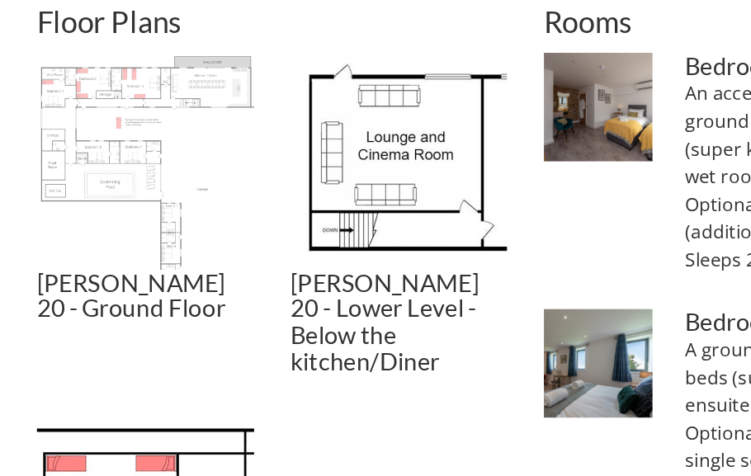
click at [90, 221] on img at bounding box center [103, 250] width 155 height 155
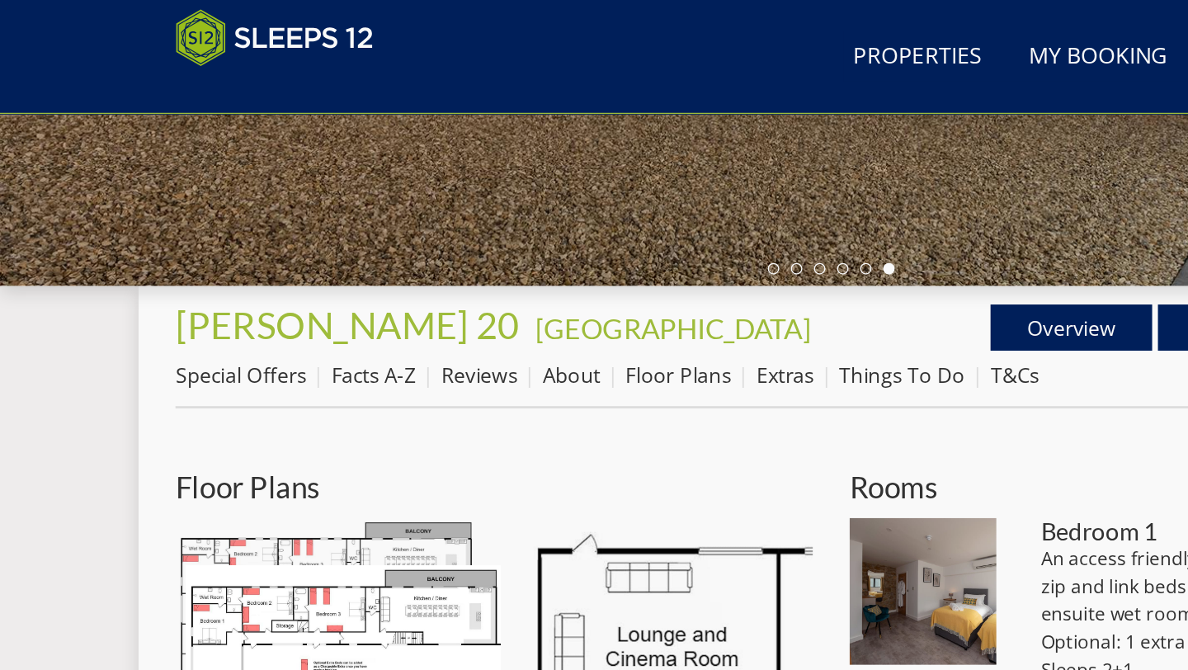
scroll to position [436, 0]
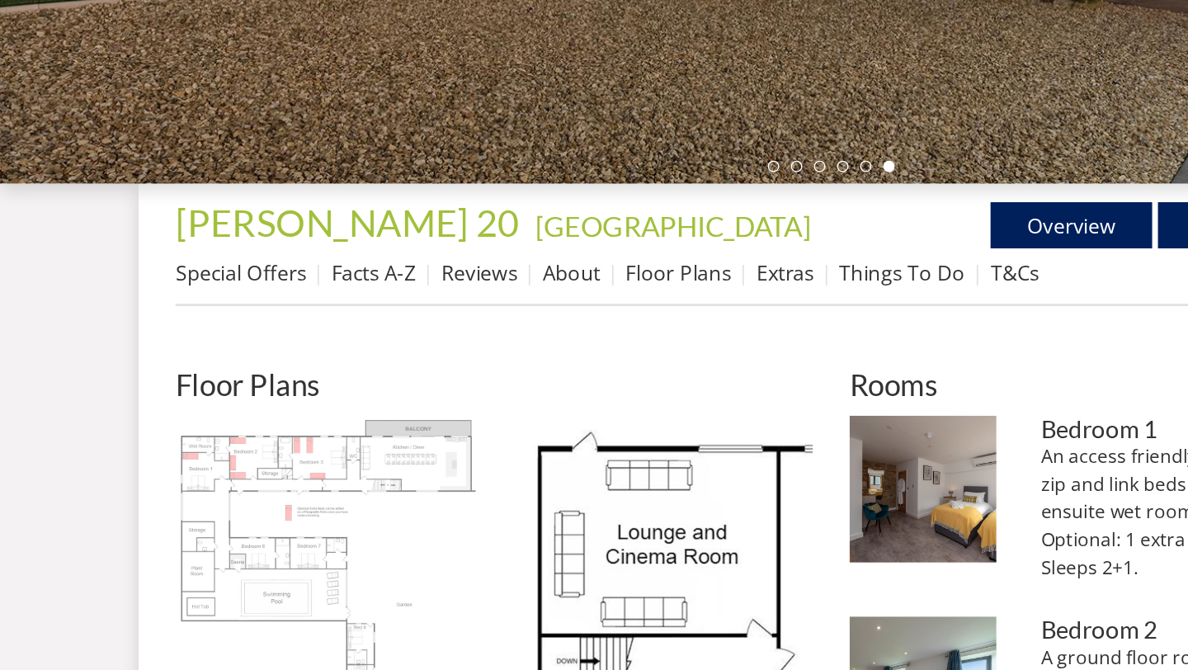
click at [218, 455] on img at bounding box center [232, 533] width 215 height 215
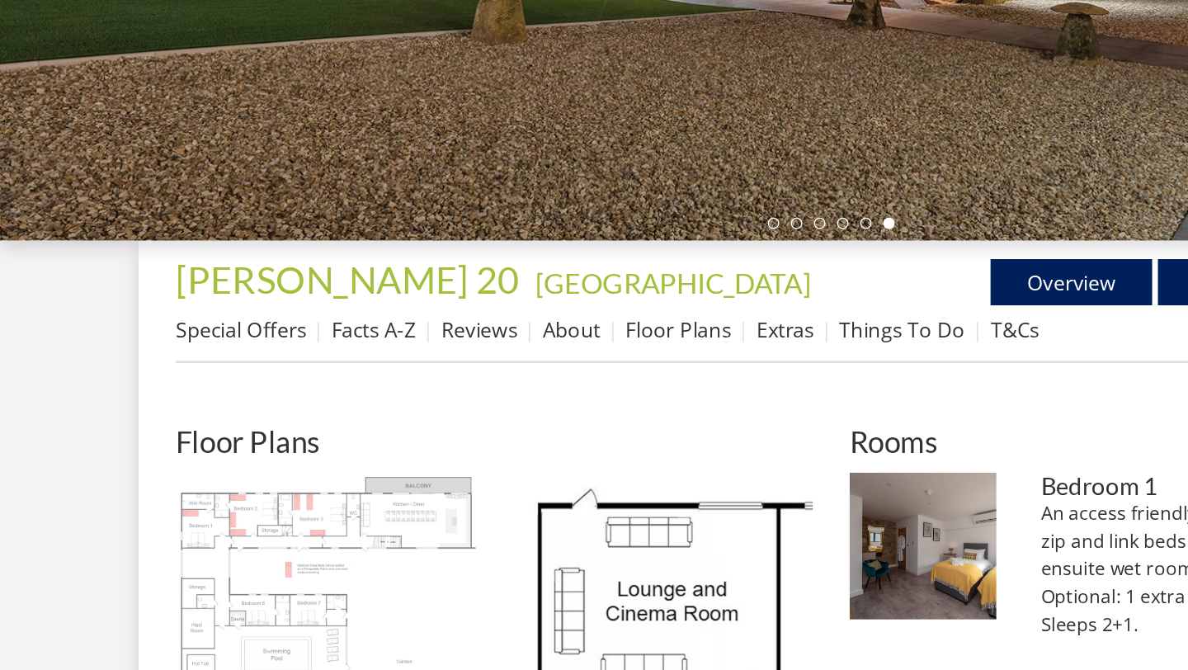
click at [280, 455] on img at bounding box center [232, 533] width 215 height 215
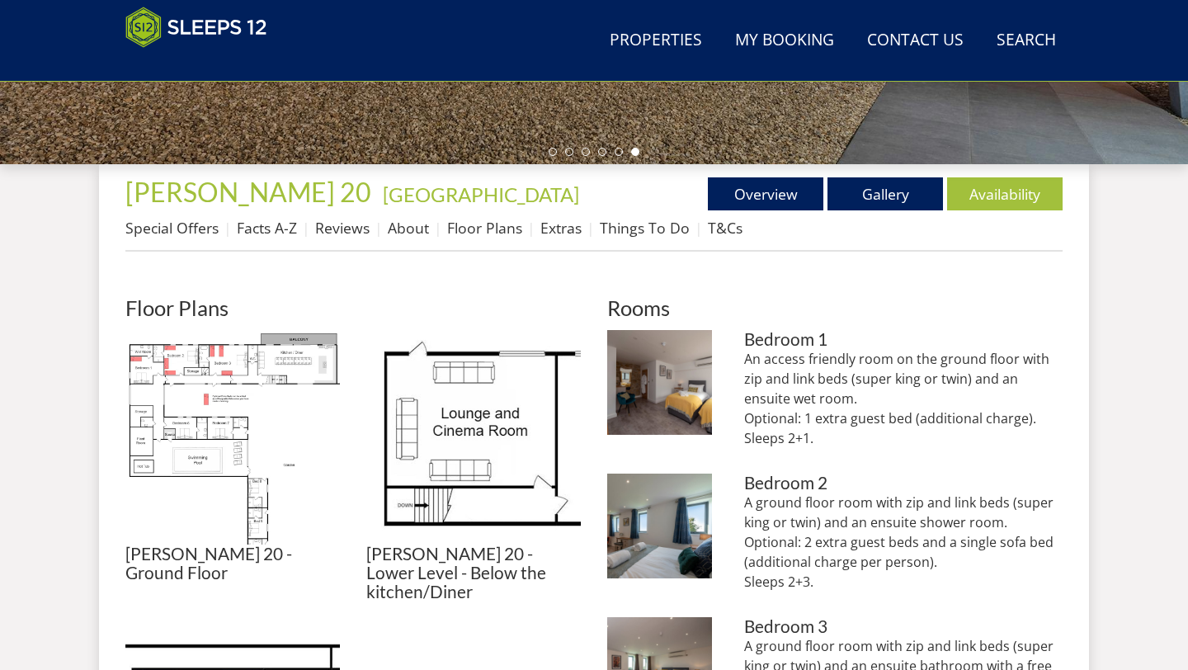
scroll to position [547, 0]
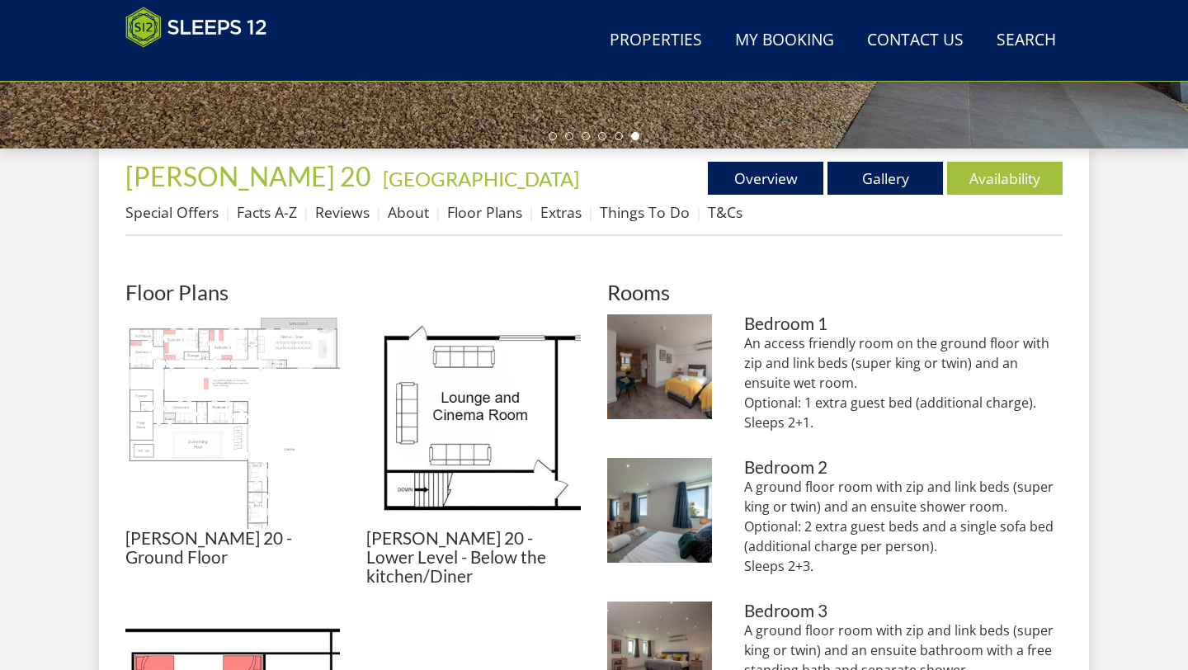
click at [167, 368] on img at bounding box center [232, 421] width 215 height 215
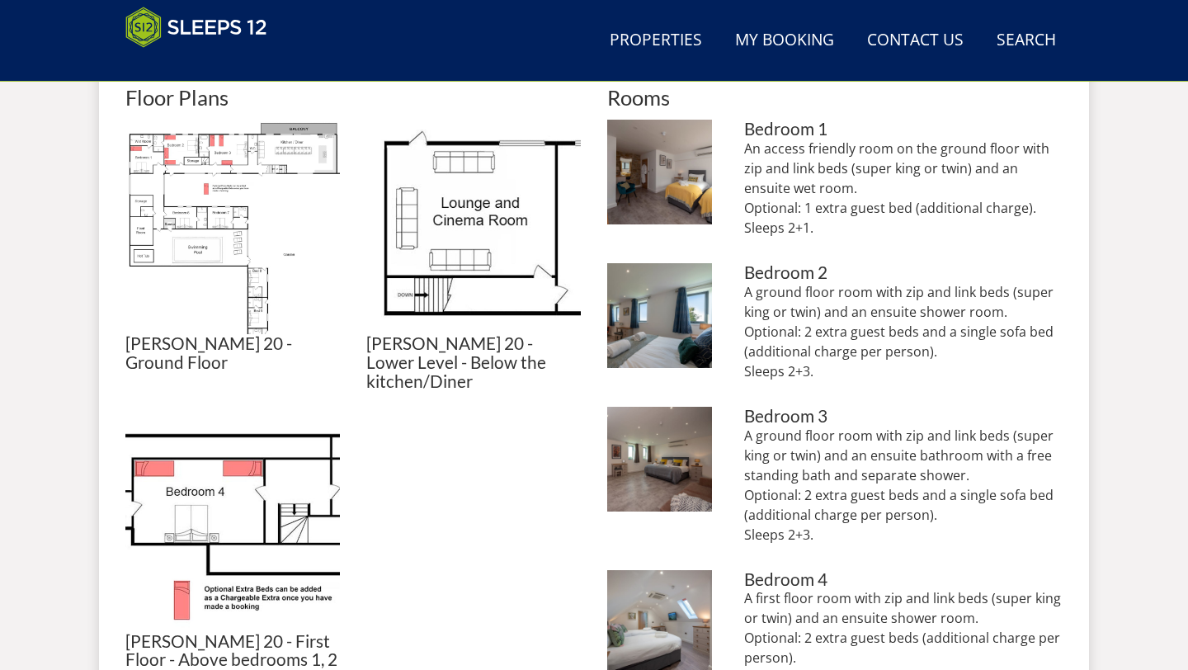
scroll to position [743, 0]
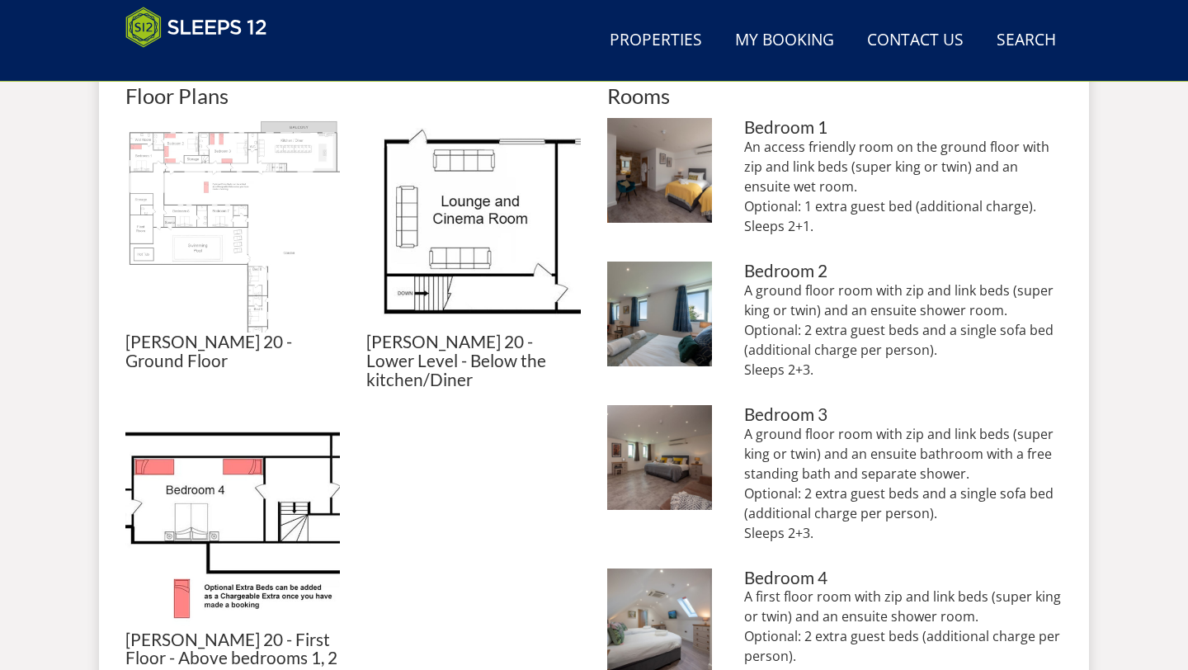
click at [219, 199] on img at bounding box center [232, 225] width 215 height 215
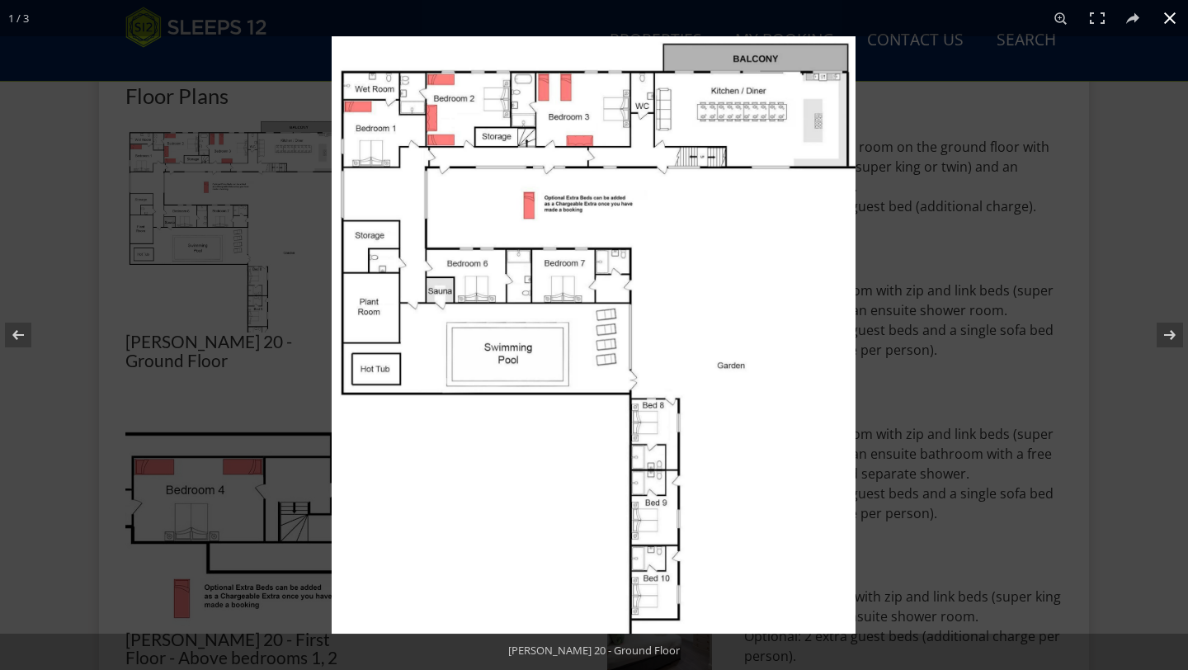
click at [312, 364] on div at bounding box center [594, 335] width 1188 height 670
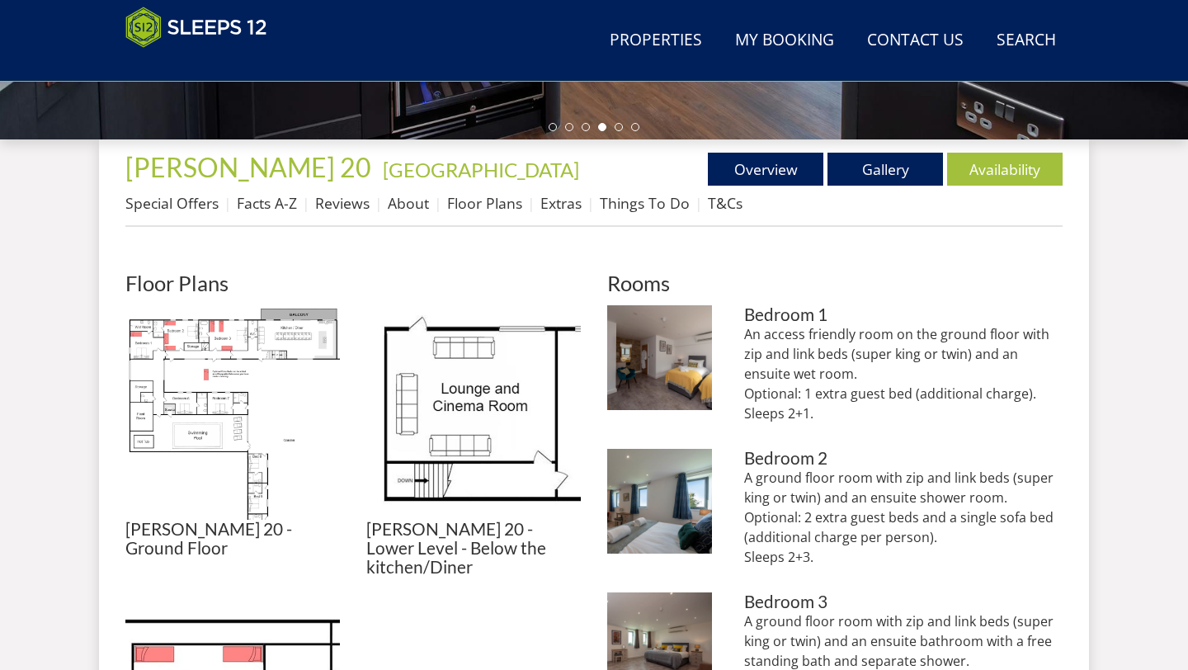
scroll to position [555, 0]
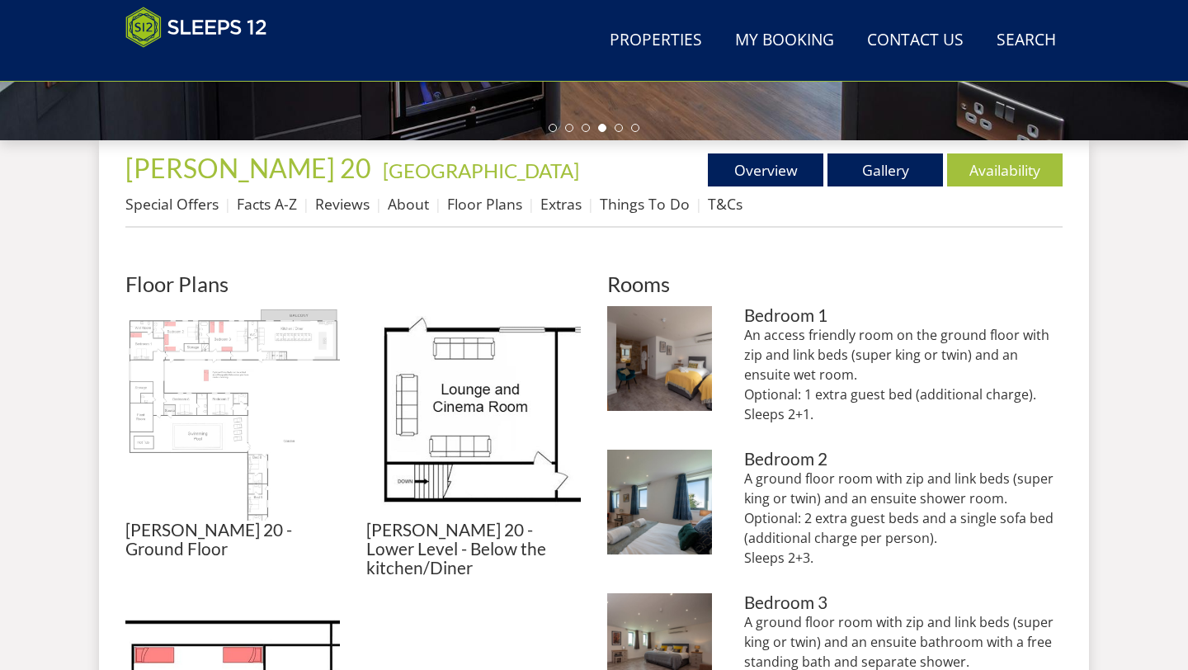
click at [243, 389] on img at bounding box center [232, 413] width 215 height 215
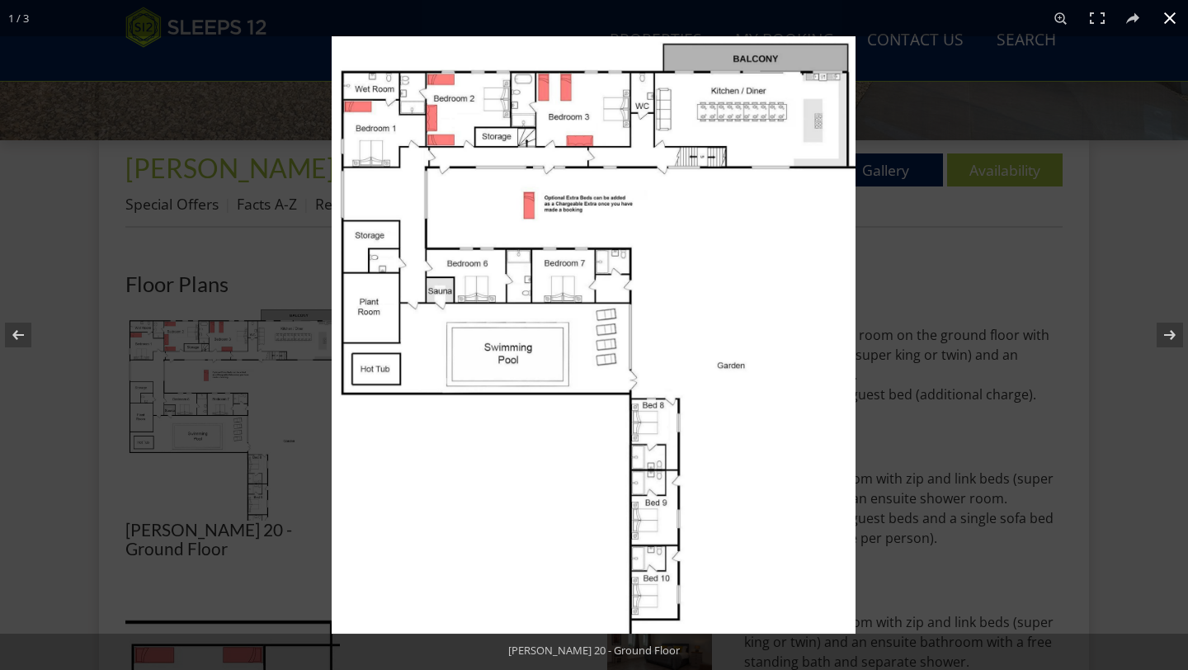
click at [252, 267] on div at bounding box center [594, 335] width 1188 height 670
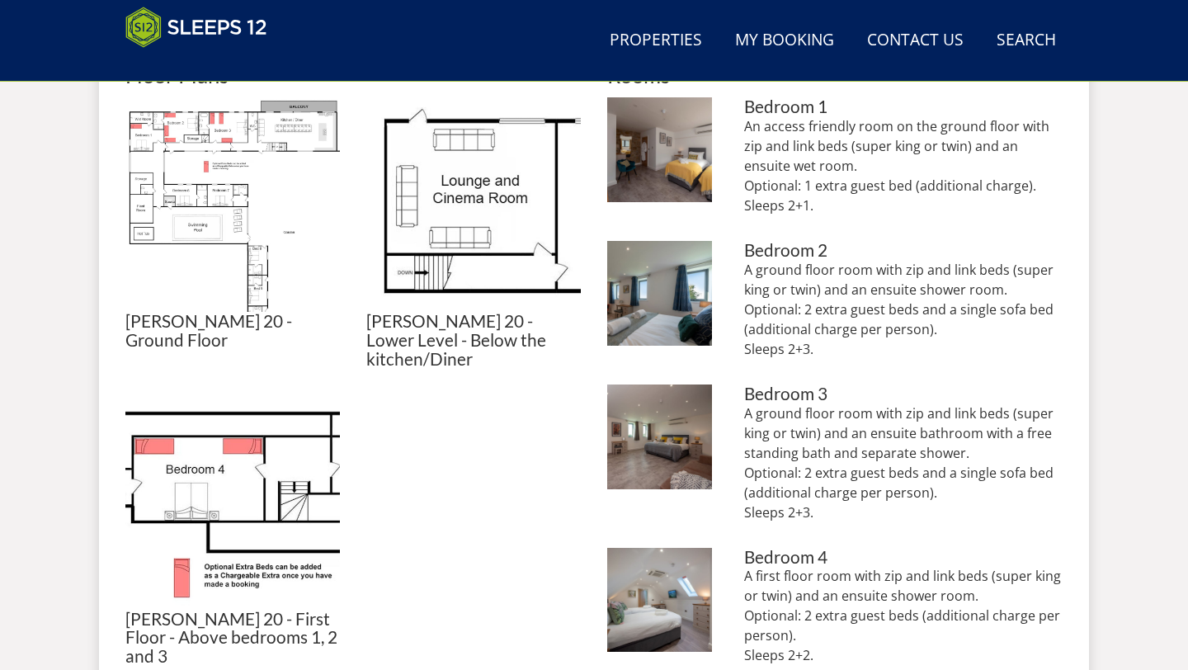
scroll to position [743, 0]
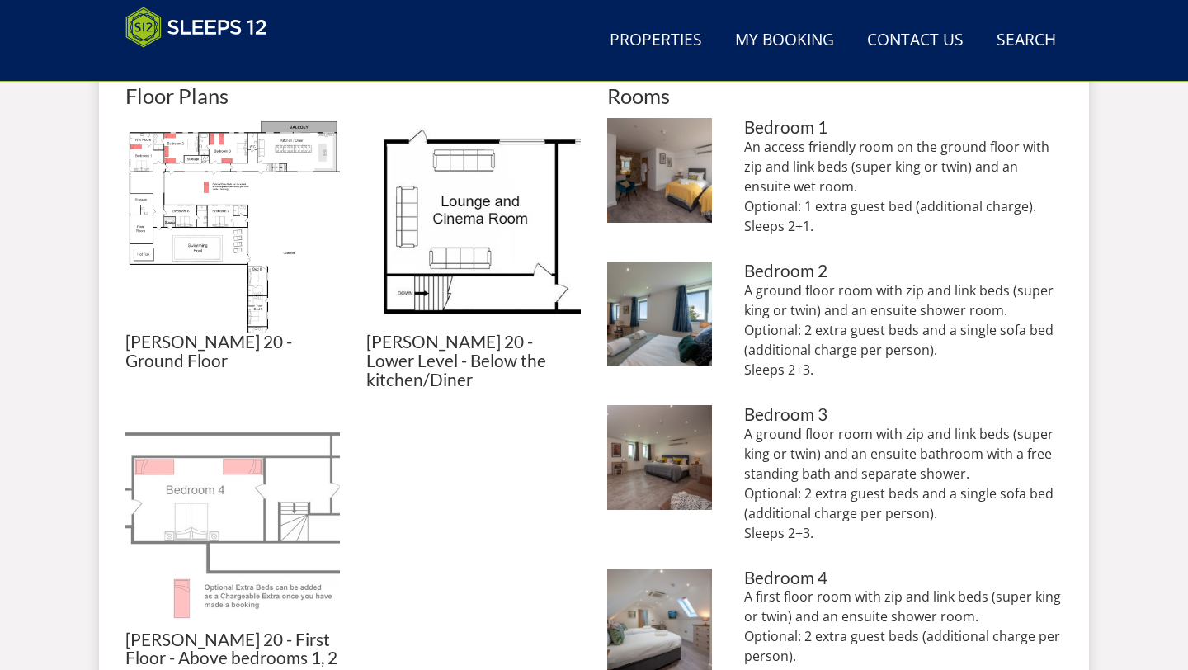
click at [270, 476] on img at bounding box center [232, 523] width 215 height 215
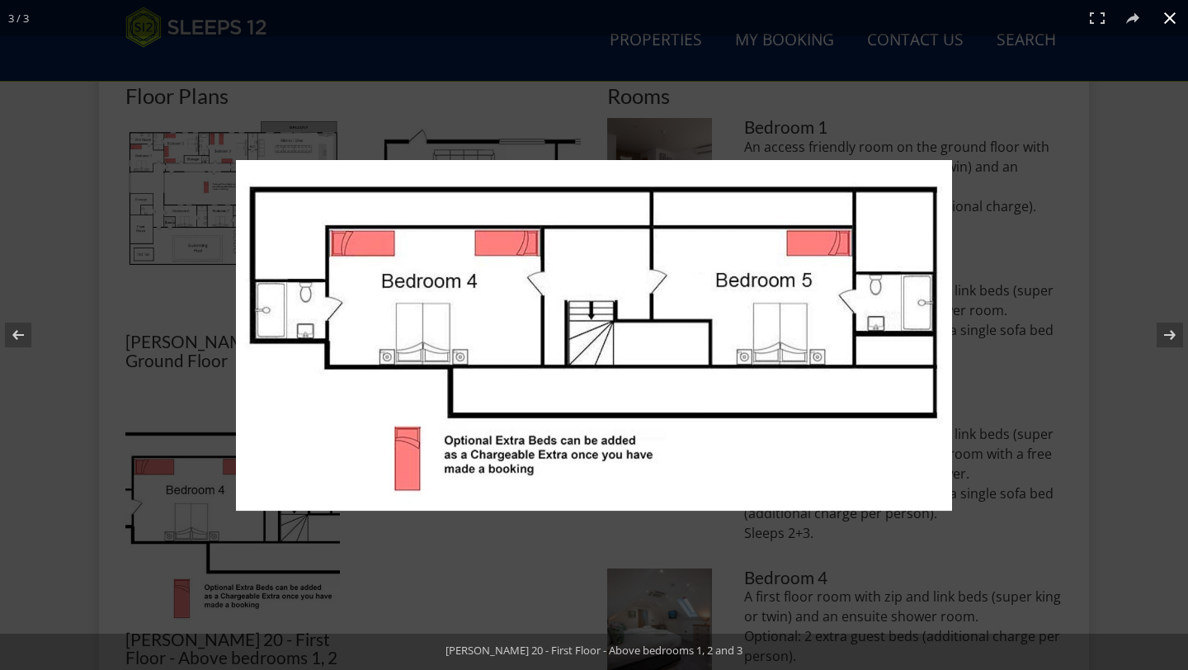
click at [24, 410] on div at bounding box center [594, 335] width 1188 height 670
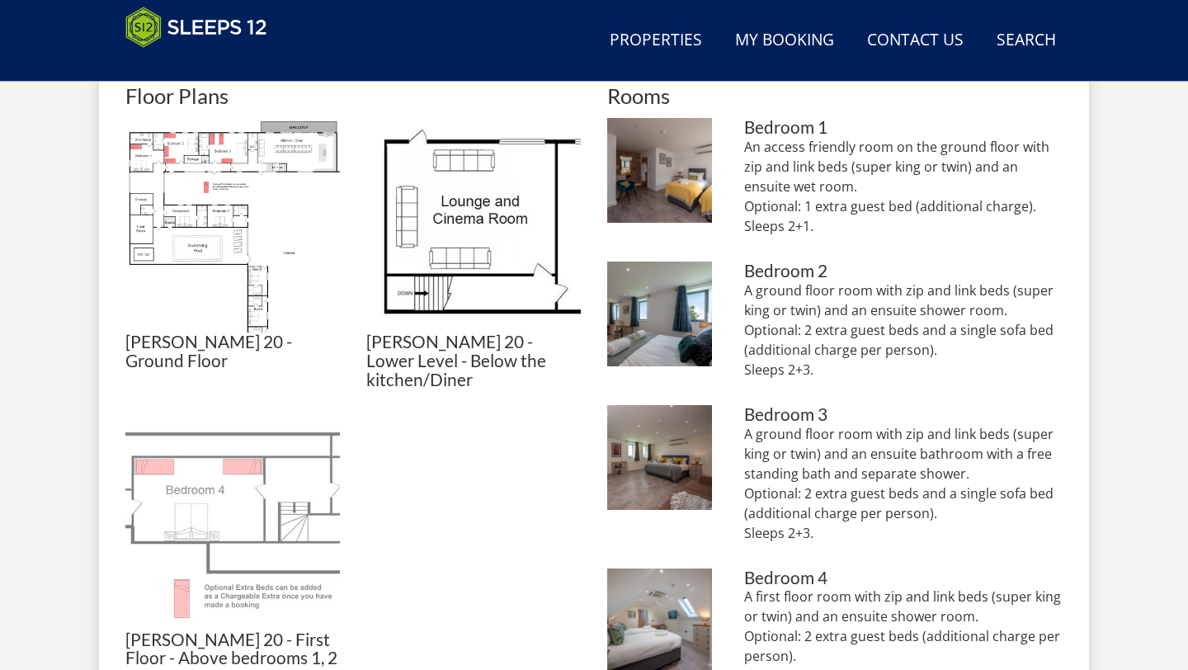
click at [243, 479] on img at bounding box center [232, 523] width 215 height 215
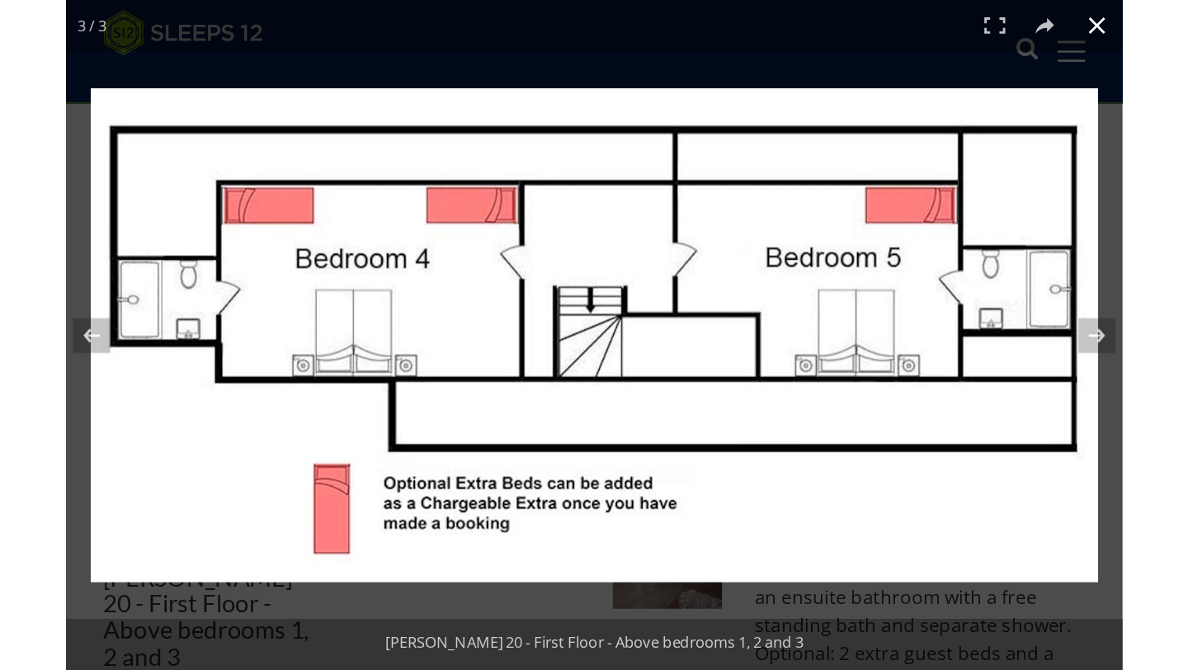
scroll to position [750, 0]
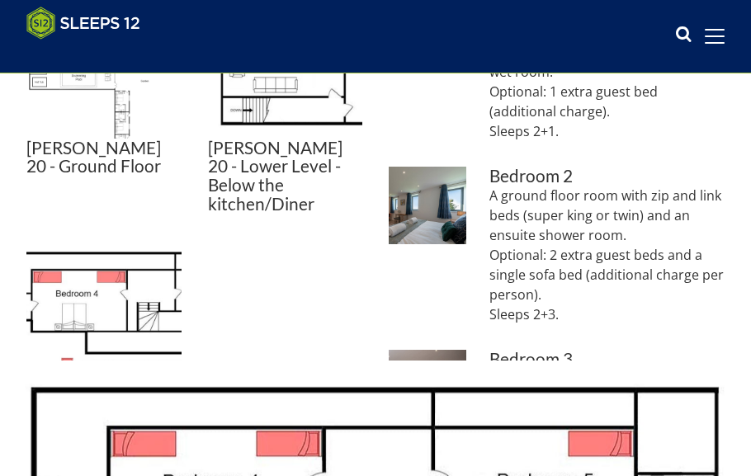
drag, startPoint x: 447, startPoint y: 258, endPoint x: 290, endPoint y: 566, distance: 345.4
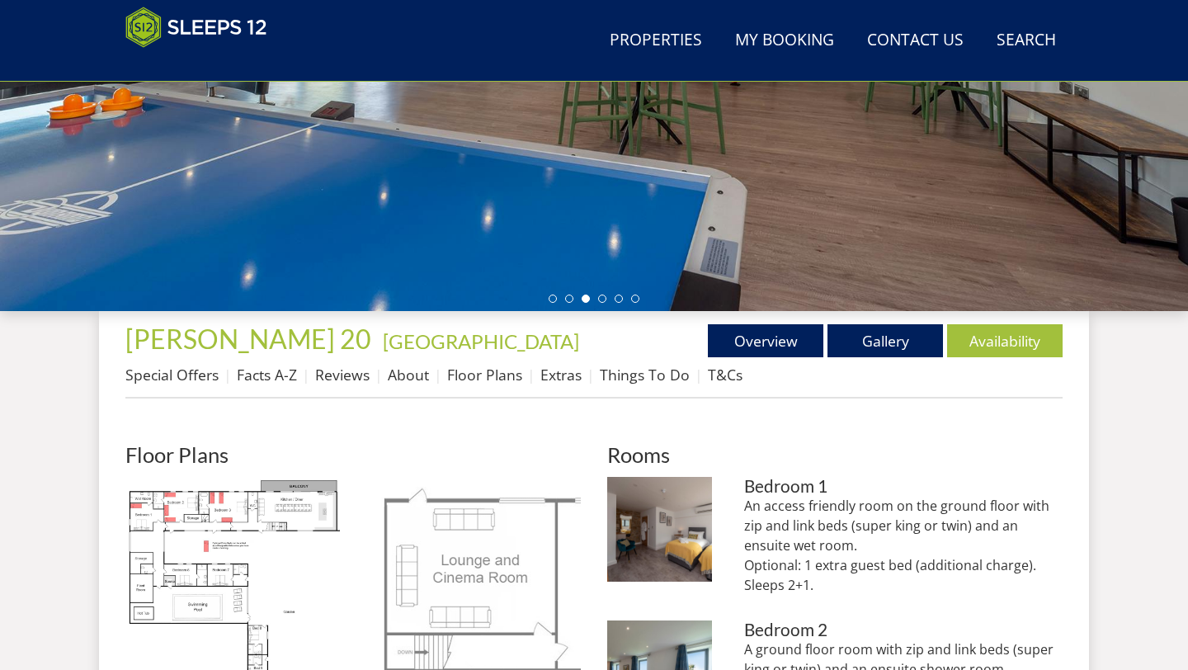
scroll to position [290, 0]
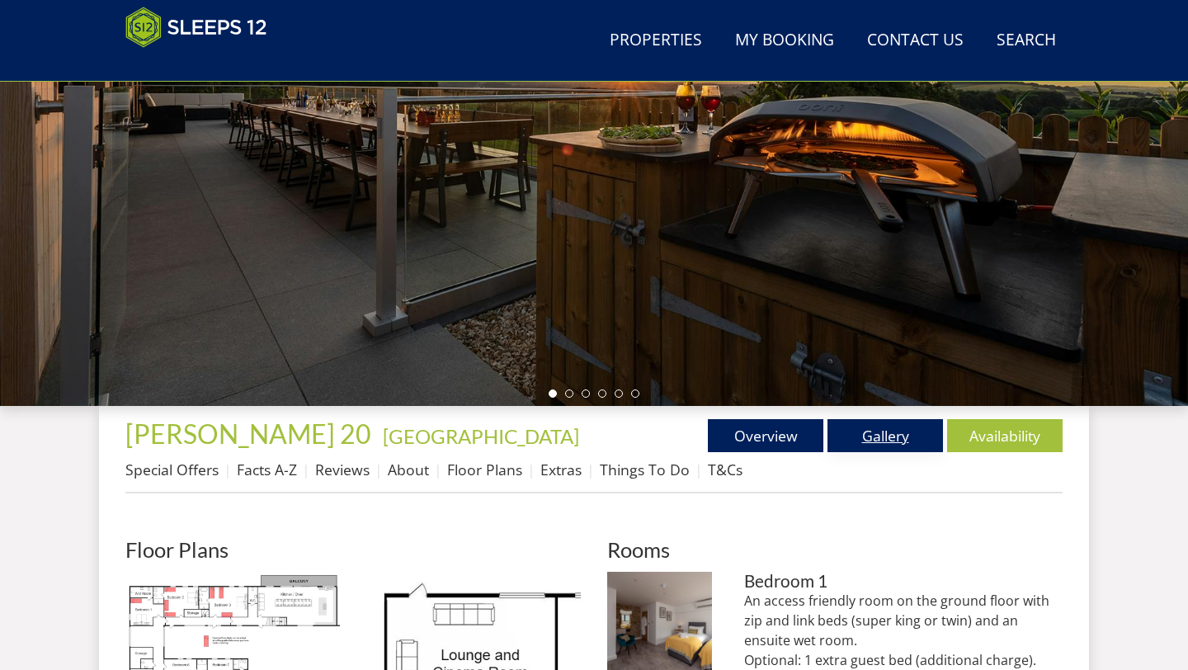
click at [871, 437] on link "Gallery" at bounding box center [886, 435] width 116 height 33
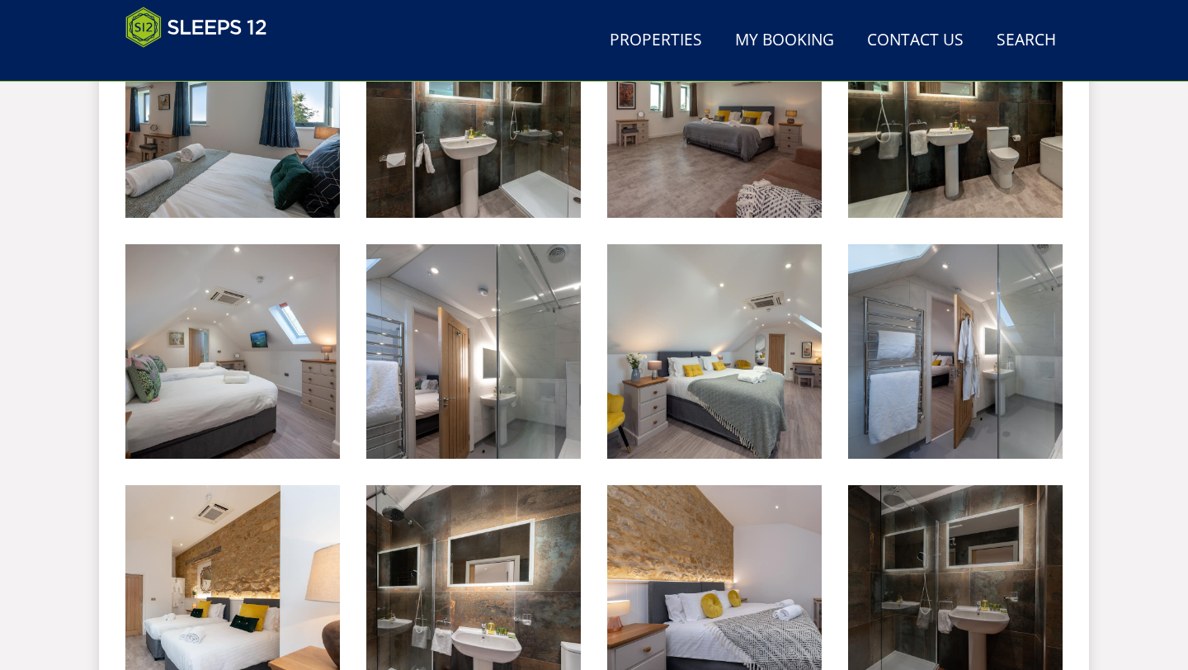
scroll to position [2064, 0]
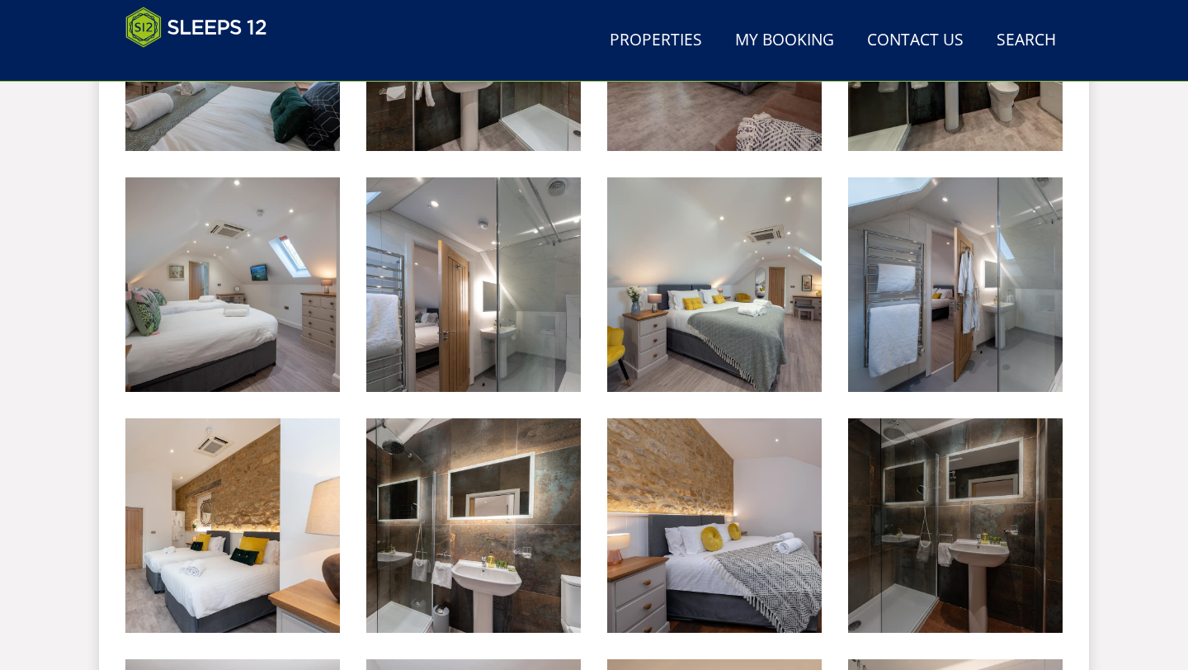
click at [658, 493] on img at bounding box center [714, 525] width 215 height 215
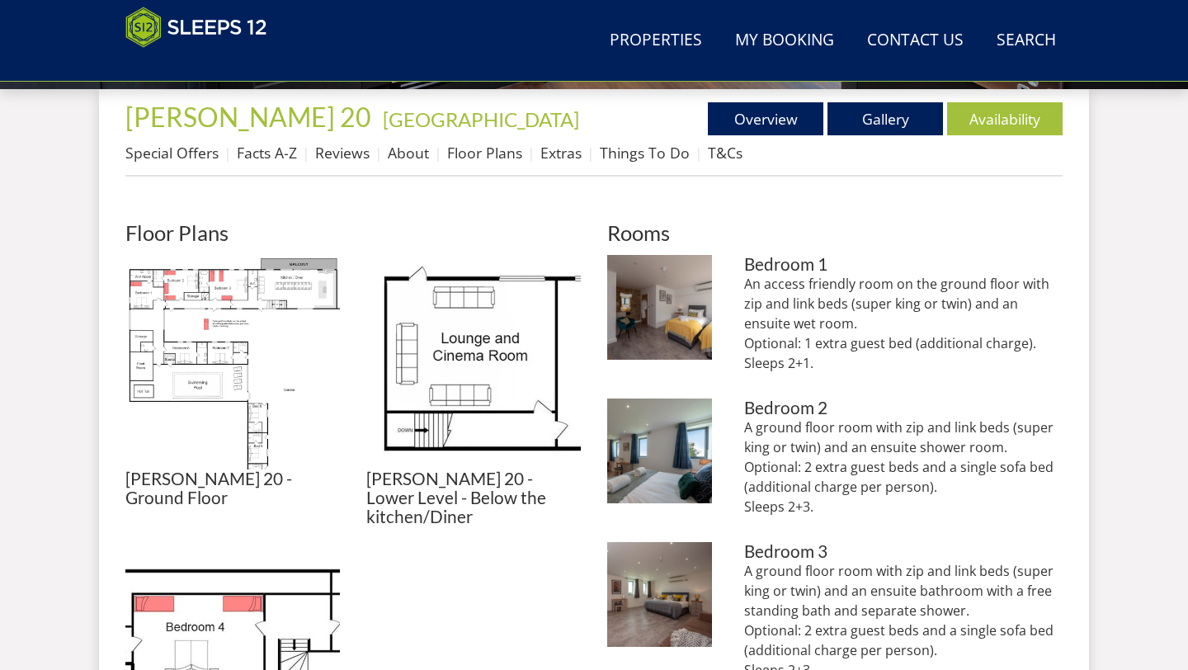
scroll to position [616, 0]
